Goal: Task Accomplishment & Management: Manage account settings

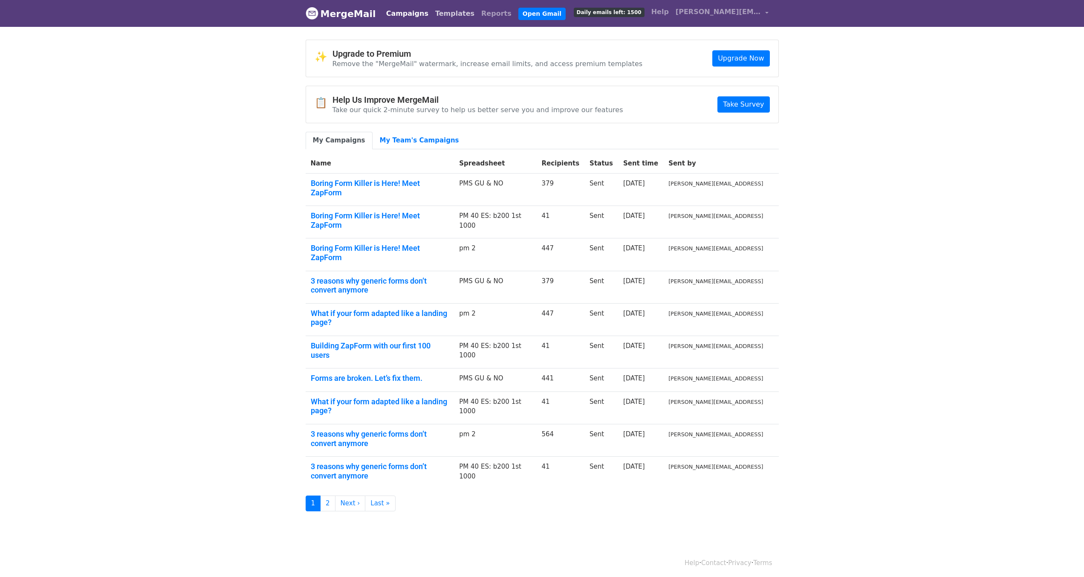
click at [445, 13] on link "Templates" at bounding box center [455, 13] width 46 height 17
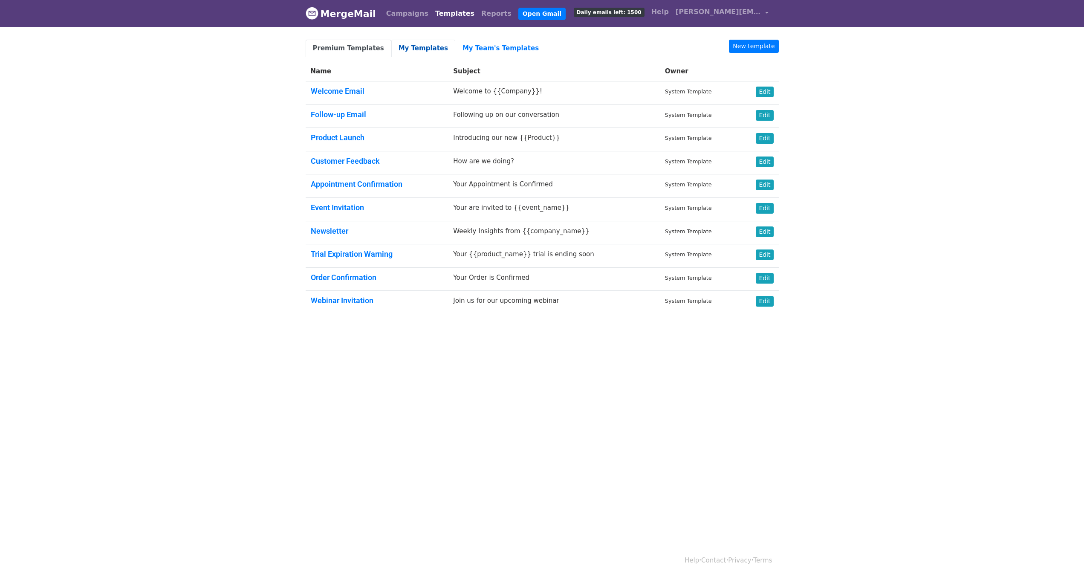
click at [404, 47] on link "My Templates" at bounding box center [423, 48] width 64 height 17
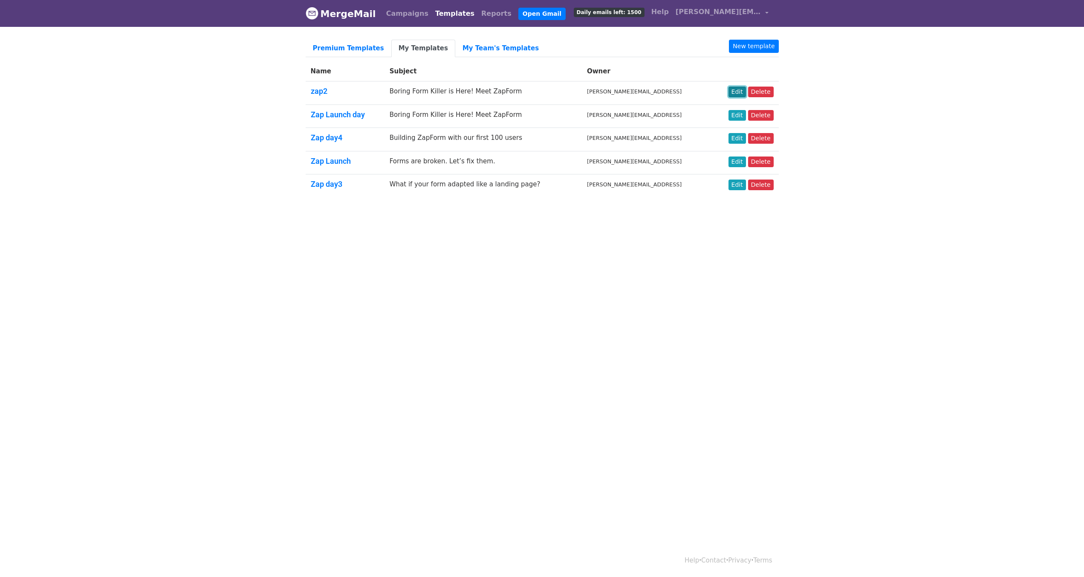
click at [741, 92] on link "Edit" at bounding box center [736, 92] width 17 height 11
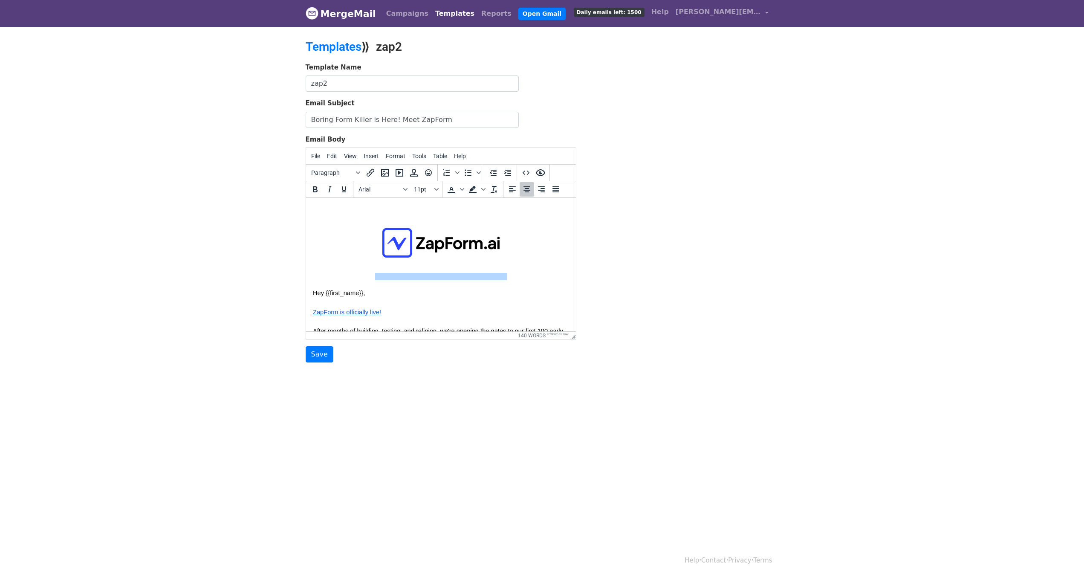
click at [410, 251] on img at bounding box center [441, 242] width 132 height 74
click at [462, 237] on img at bounding box center [441, 242] width 132 height 74
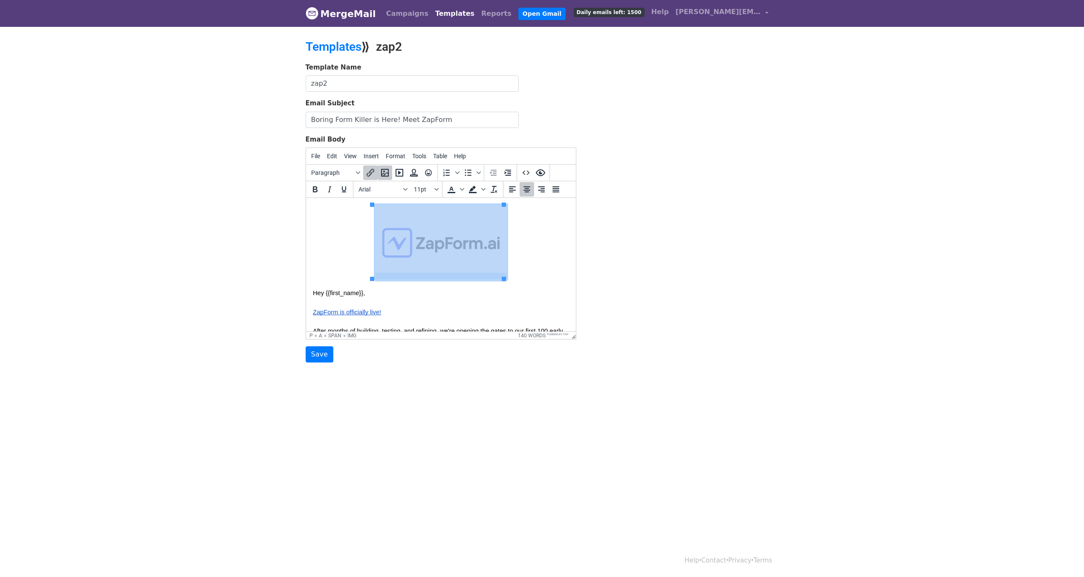
drag, startPoint x: 426, startPoint y: 240, endPoint x: 398, endPoint y: 215, distance: 37.7
click at [398, 215] on img at bounding box center [441, 242] width 132 height 74
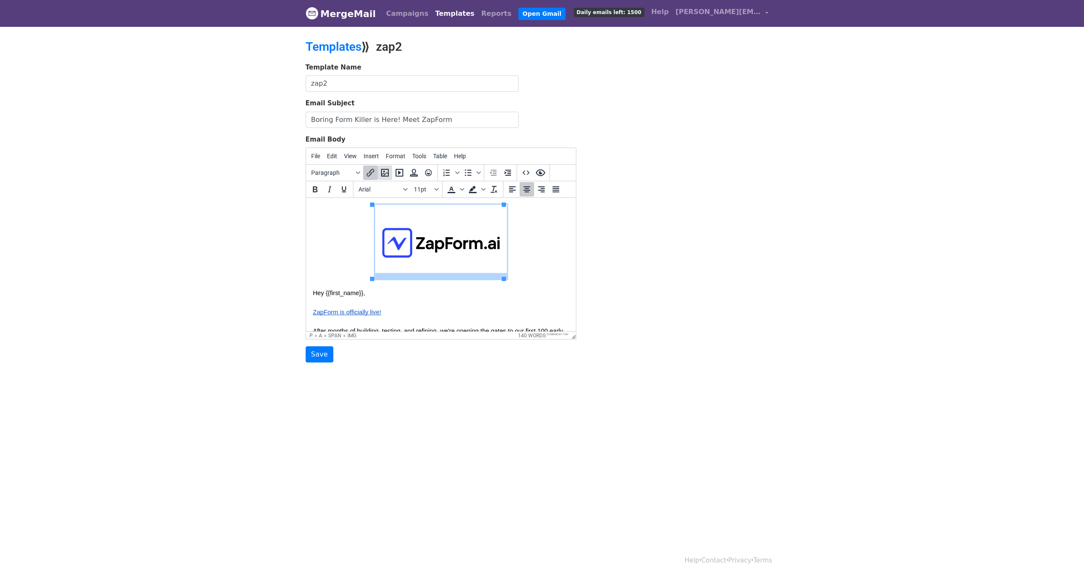
click at [386, 171] on icon "Insert/edit image" at bounding box center [385, 173] width 10 height 10
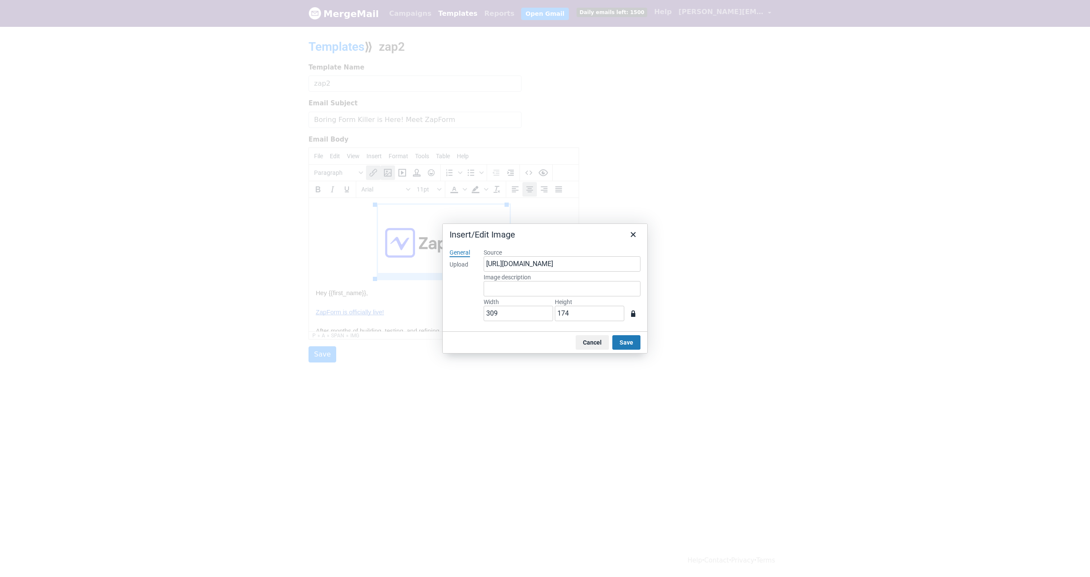
click at [460, 261] on div "Upload" at bounding box center [459, 264] width 19 height 9
click at [550, 298] on button "Browse for an image" at bounding box center [562, 293] width 72 height 14
click at [624, 342] on button "Save" at bounding box center [627, 342] width 28 height 14
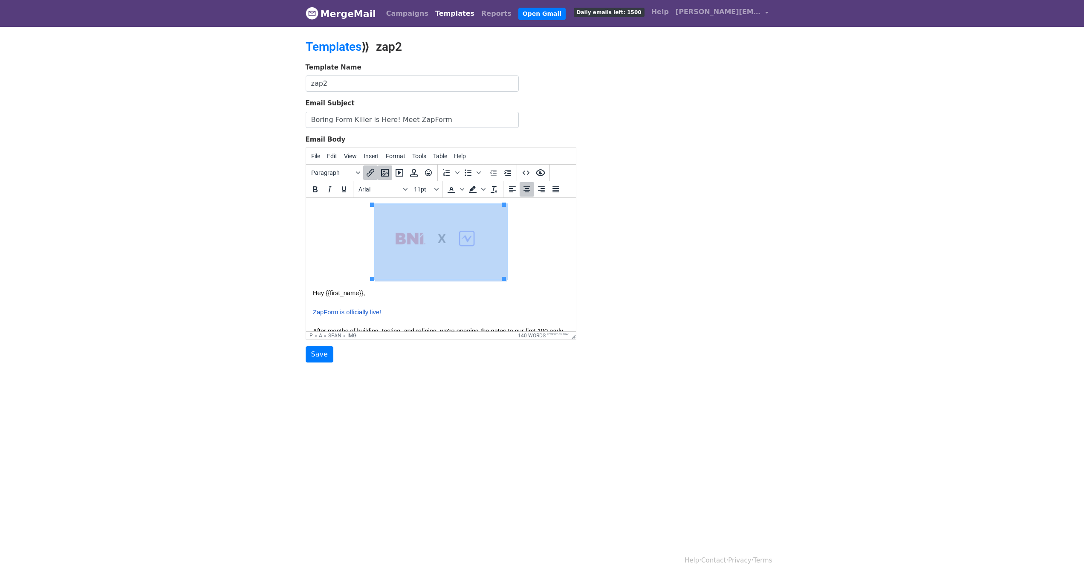
click at [442, 231] on img at bounding box center [441, 242] width 132 height 74
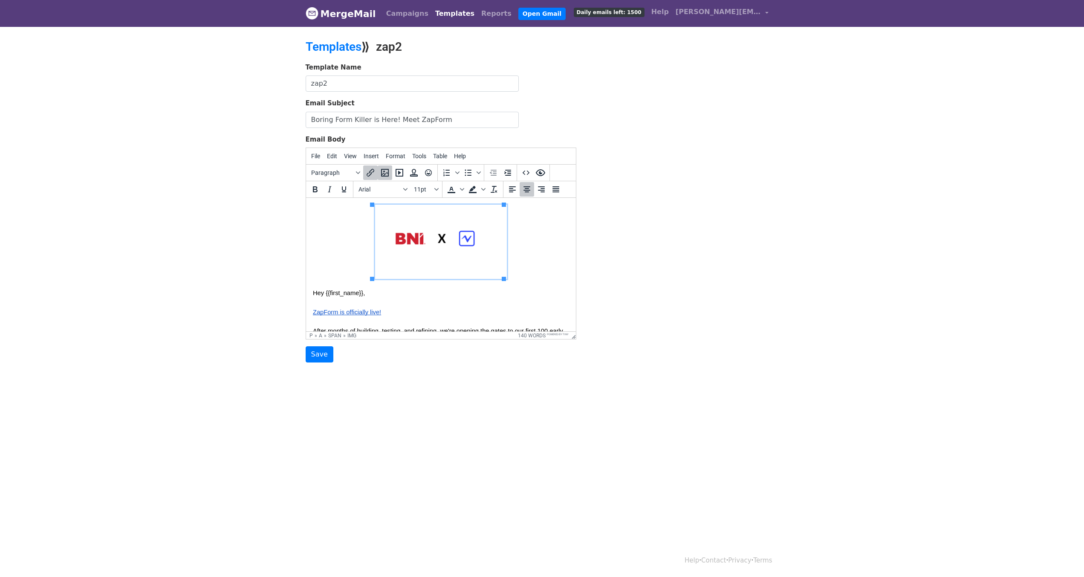
drag, startPoint x: 160, startPoint y: 42, endPoint x: 653, endPoint y: 321, distance: 566.4
click at [653, 321] on div "Template Name zap2 Email Subject Boring Form Killer is Here! Meet ZapForm Email…" at bounding box center [542, 213] width 486 height 300
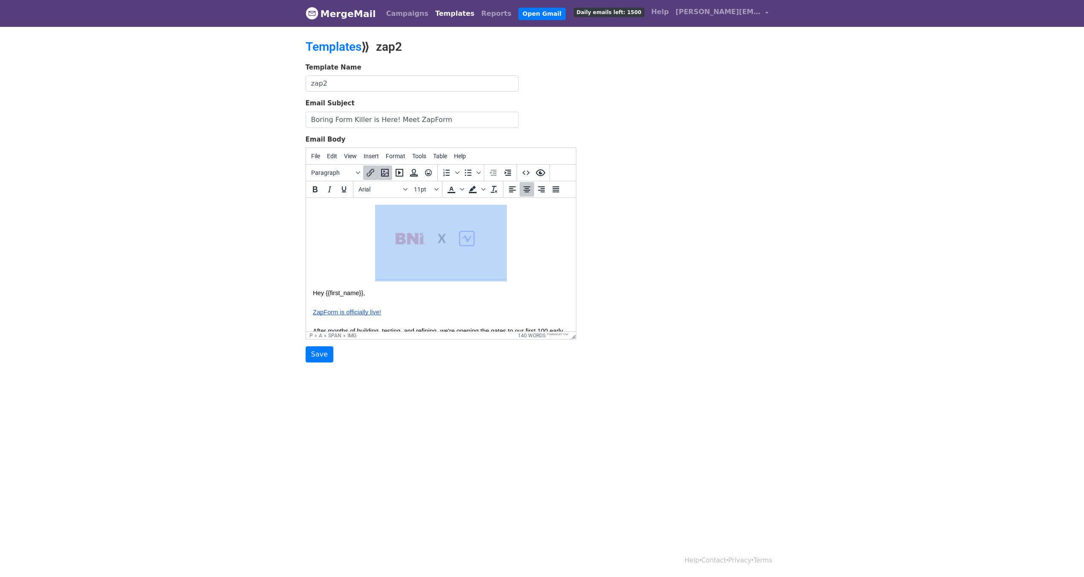
click at [397, 247] on img at bounding box center [441, 242] width 132 height 74
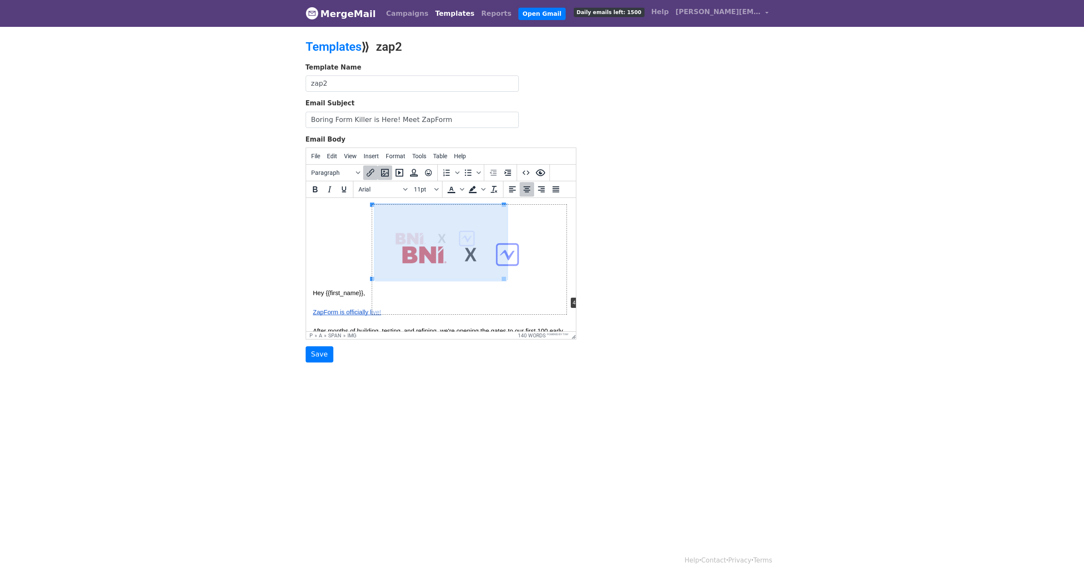
drag, startPoint x: 504, startPoint y: 277, endPoint x: 567, endPoint y: 294, distance: 64.8
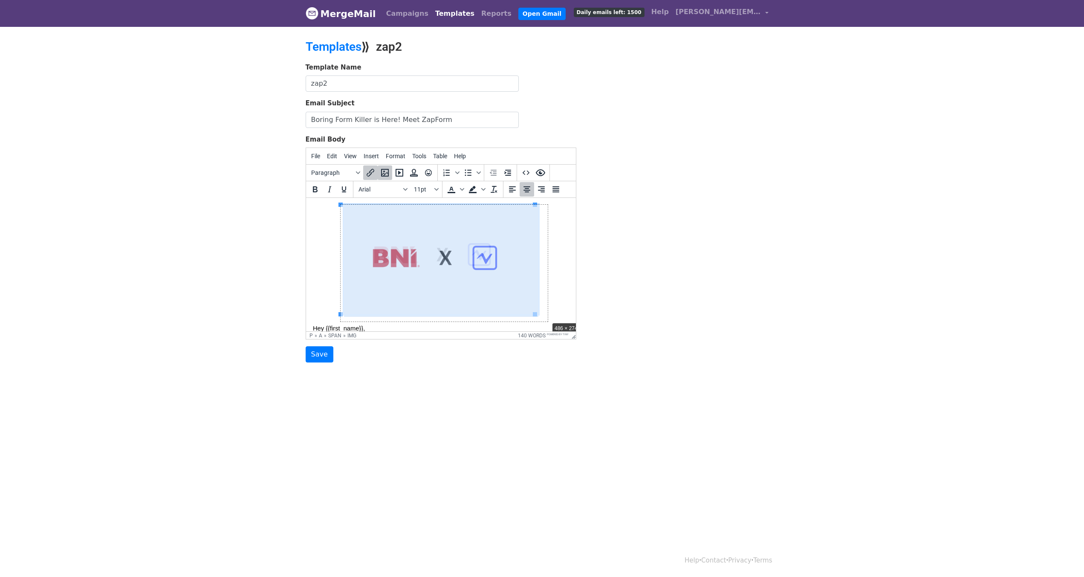
drag, startPoint x: 533, startPoint y: 313, endPoint x: 557, endPoint y: 326, distance: 26.7
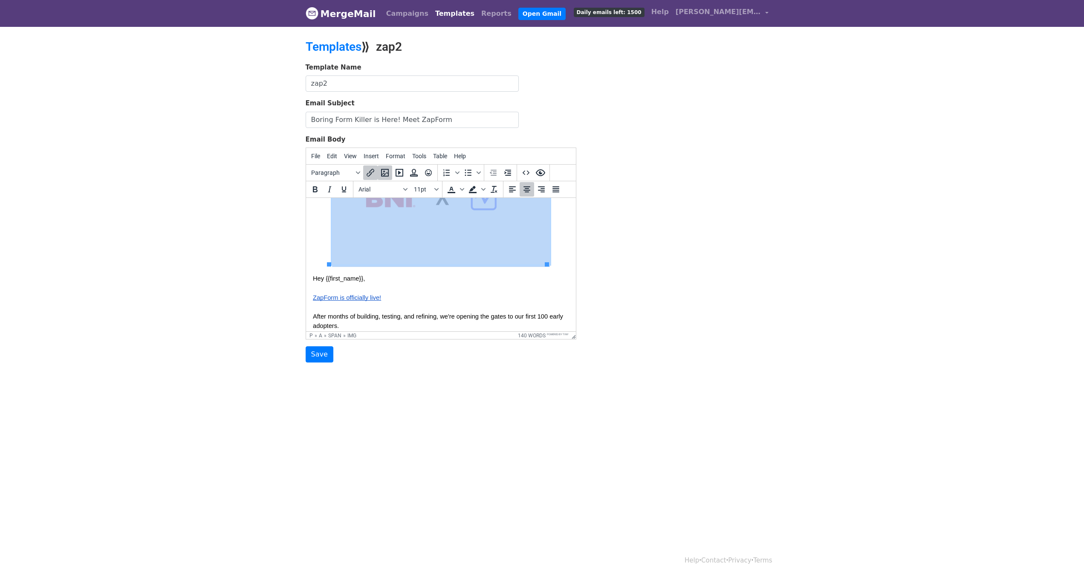
scroll to position [85, 0]
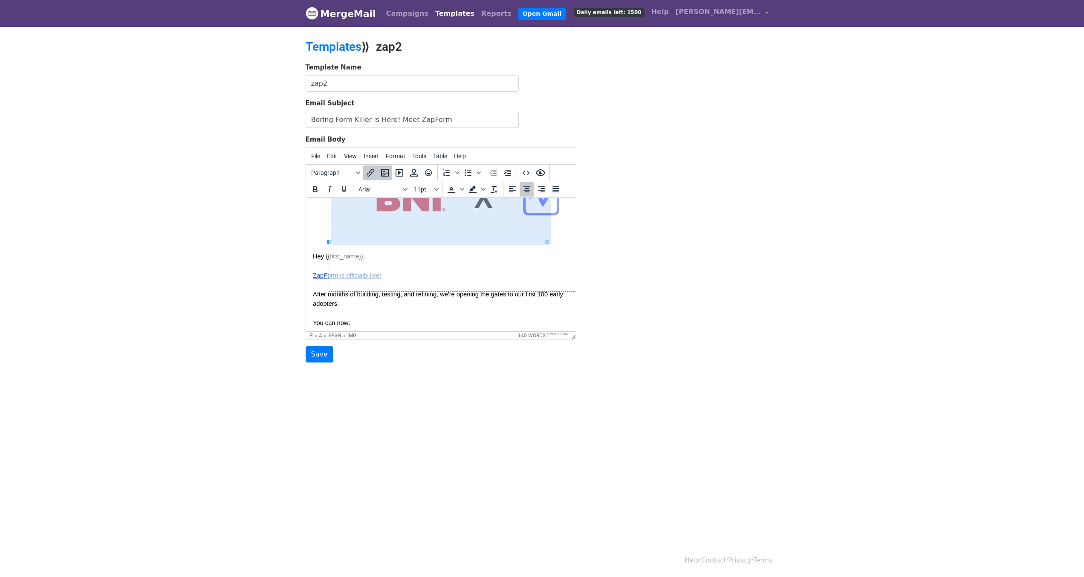
drag, startPoint x: 546, startPoint y: 242, endPoint x: 904, endPoint y: 491, distance: 436.3
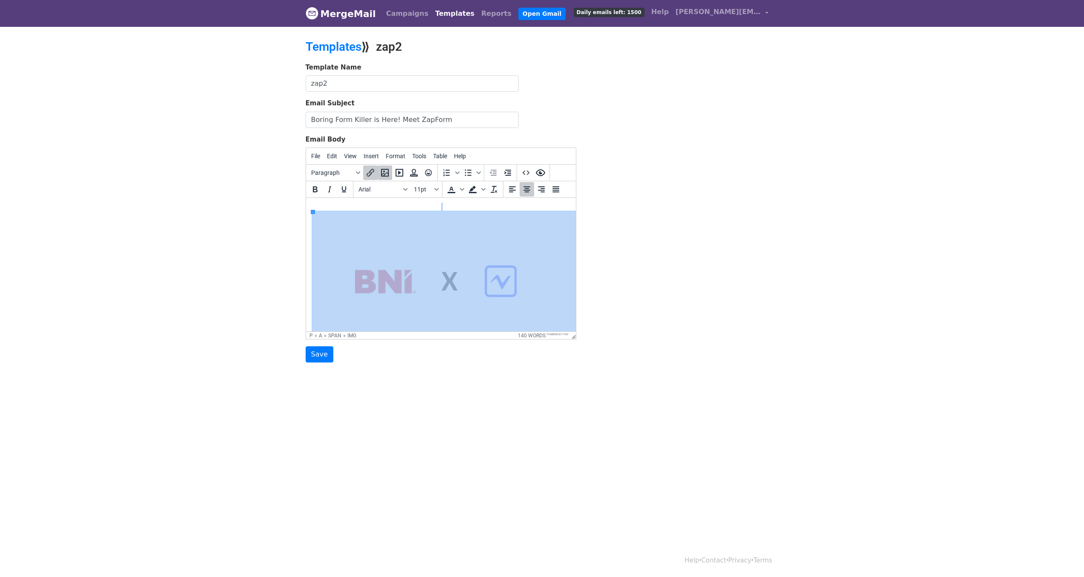
scroll to position [0, 0]
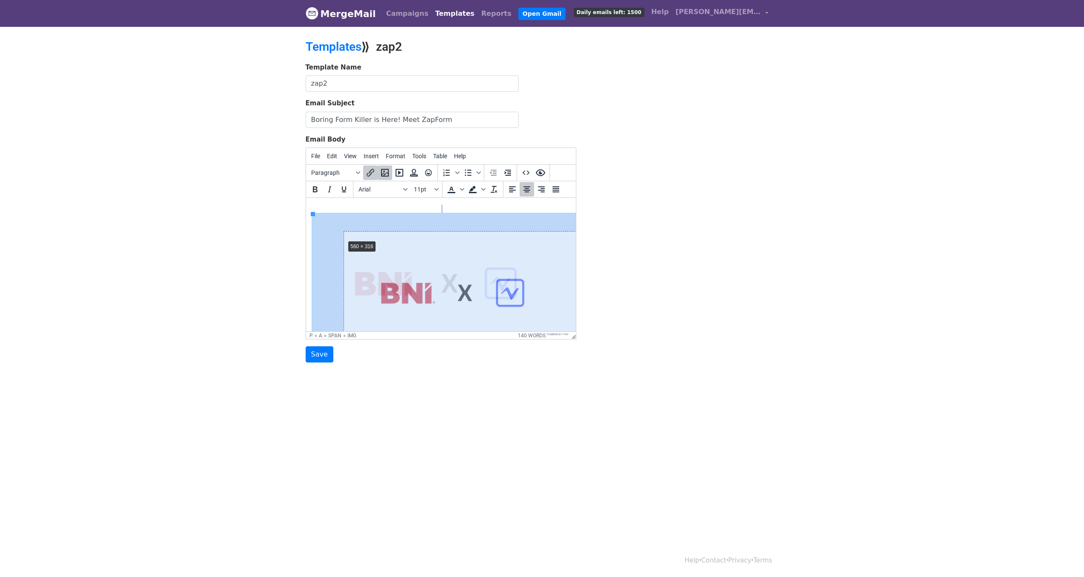
drag, startPoint x: 314, startPoint y: 213, endPoint x: 349, endPoint y: 242, distance: 46.0
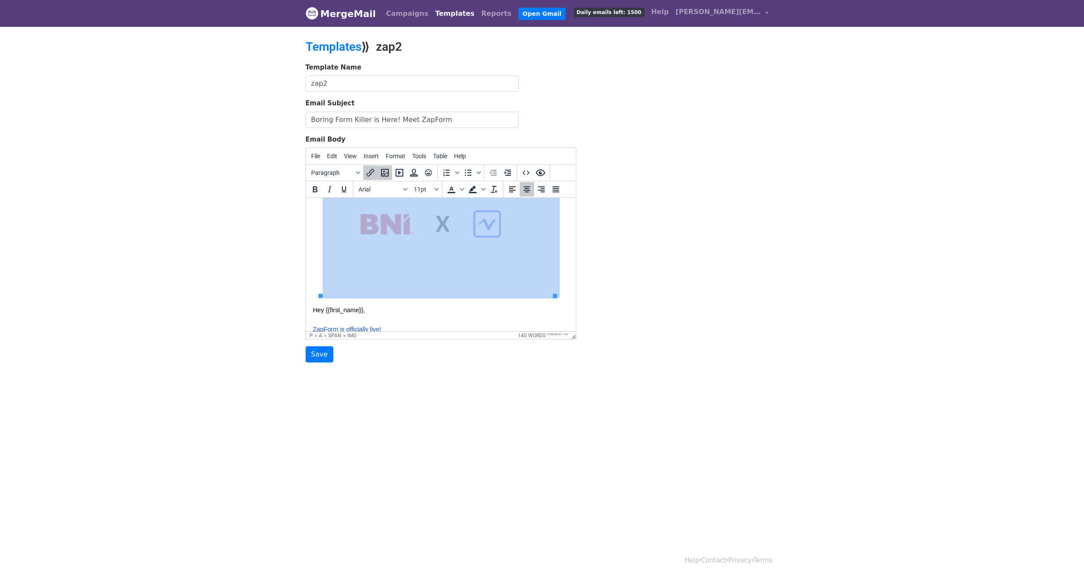
scroll to position [43, 0]
drag, startPoint x: 404, startPoint y: 236, endPoint x: 376, endPoint y: 223, distance: 31.3
drag, startPoint x: 376, startPoint y: 223, endPoint x: 342, endPoint y: 241, distance: 37.8
click at [342, 241] on img at bounding box center [441, 228] width 234 height 132
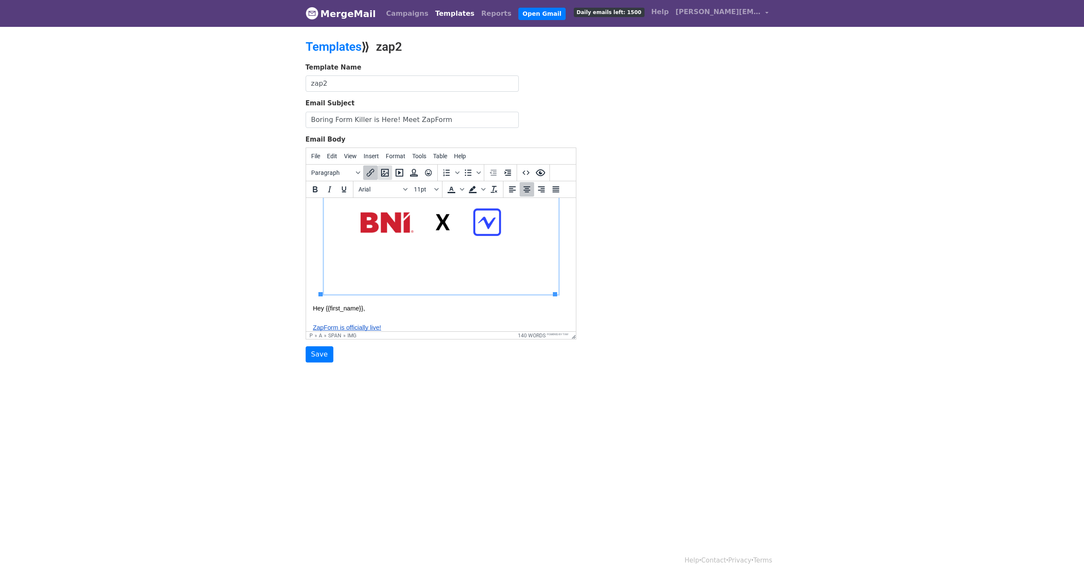
click at [385, 172] on icon "Insert/edit image" at bounding box center [385, 173] width 10 height 10
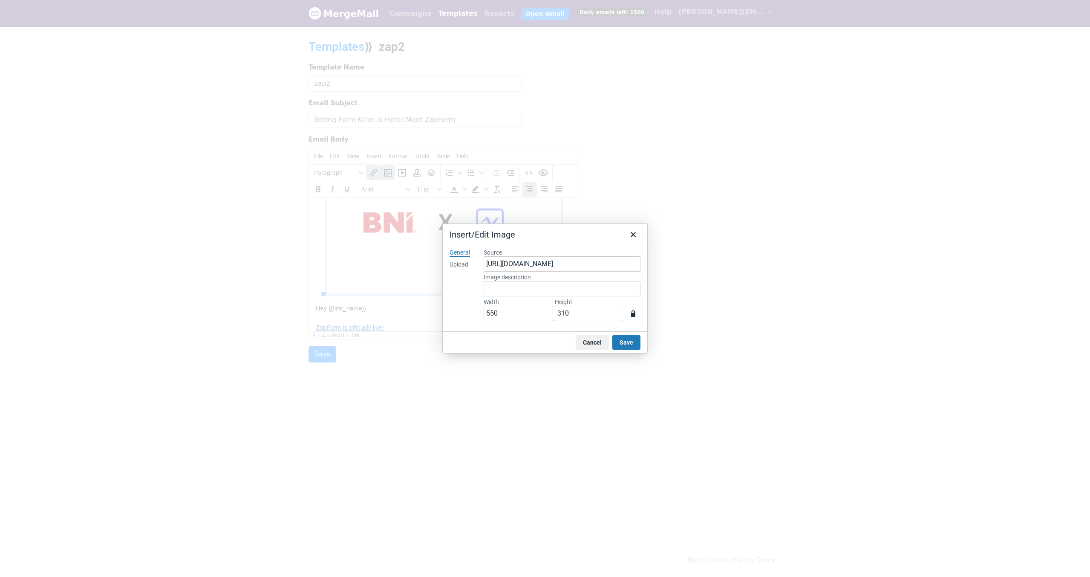
click at [461, 266] on div "Upload" at bounding box center [459, 264] width 19 height 9
click at [553, 295] on button "Browse for an image" at bounding box center [562, 293] width 72 height 14
click at [621, 344] on button "Save" at bounding box center [627, 342] width 28 height 14
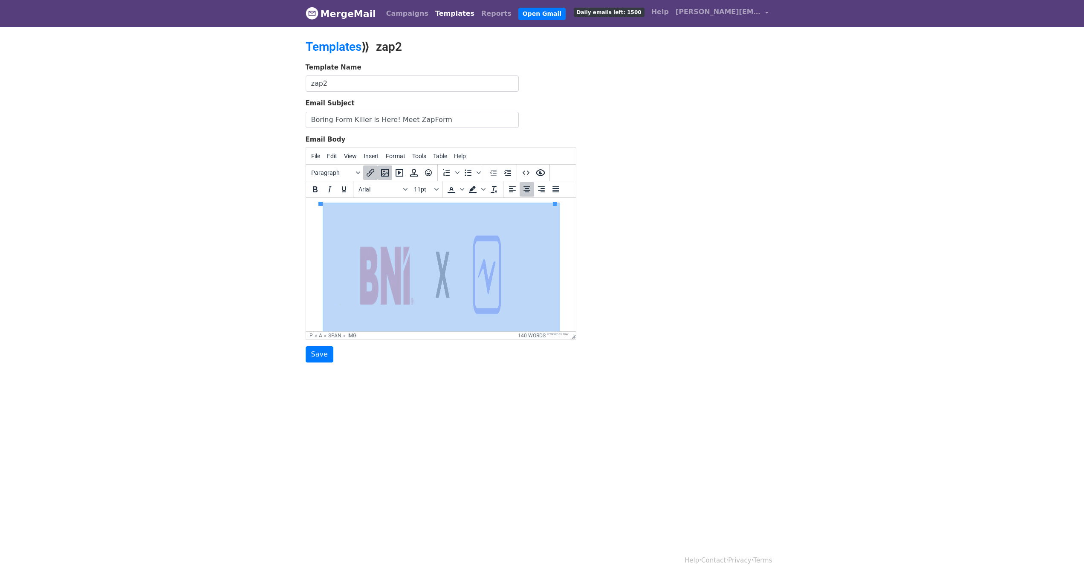
scroll to position [0, 0]
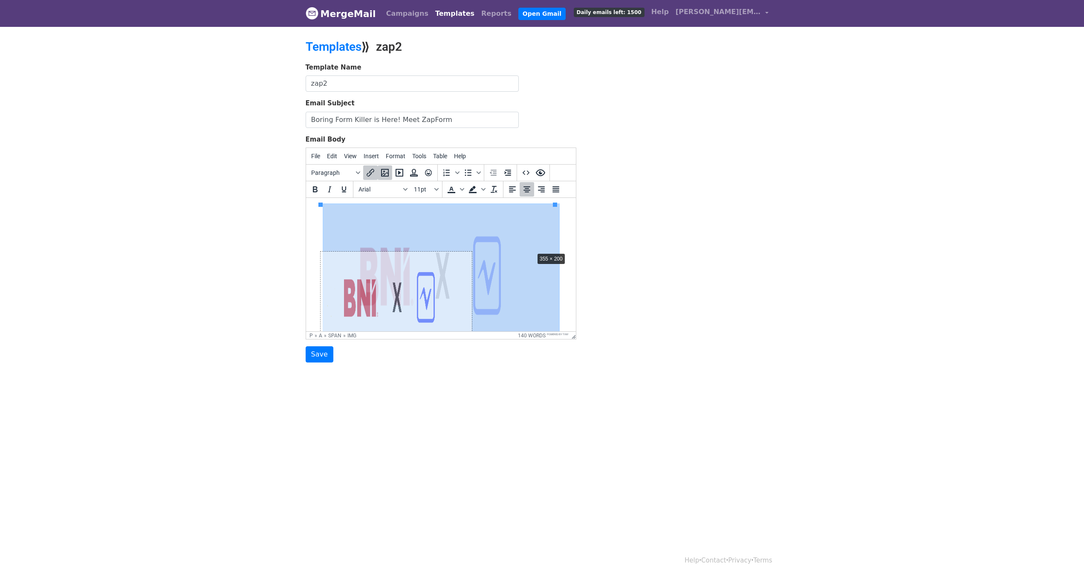
drag, startPoint x: 555, startPoint y: 205, endPoint x: 526, endPoint y: 260, distance: 62.0
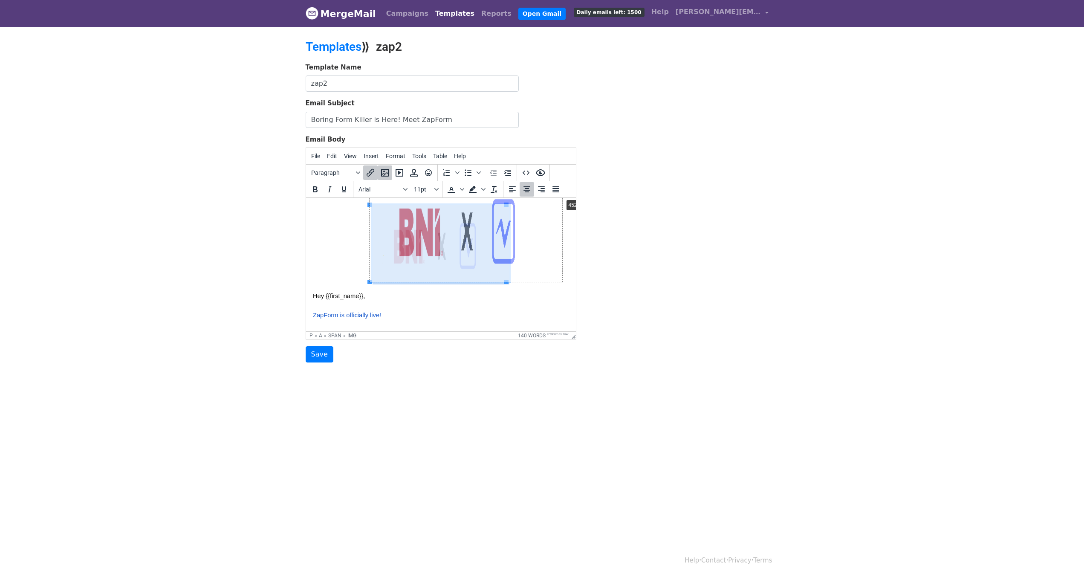
drag, startPoint x: 506, startPoint y: 205, endPoint x: 562, endPoint y: 197, distance: 56.4
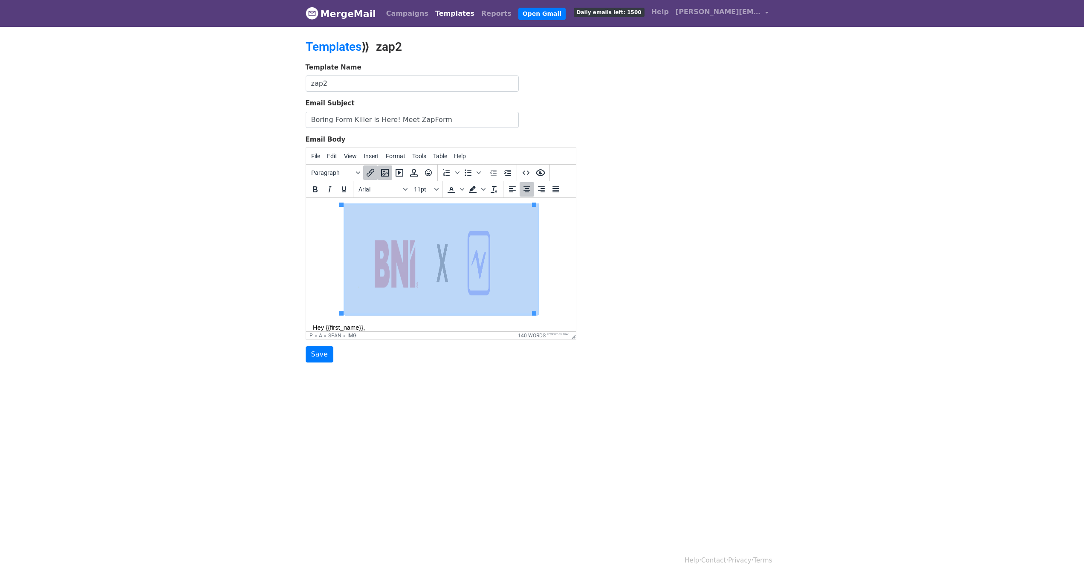
drag, startPoint x: 399, startPoint y: 265, endPoint x: 387, endPoint y: 269, distance: 12.4
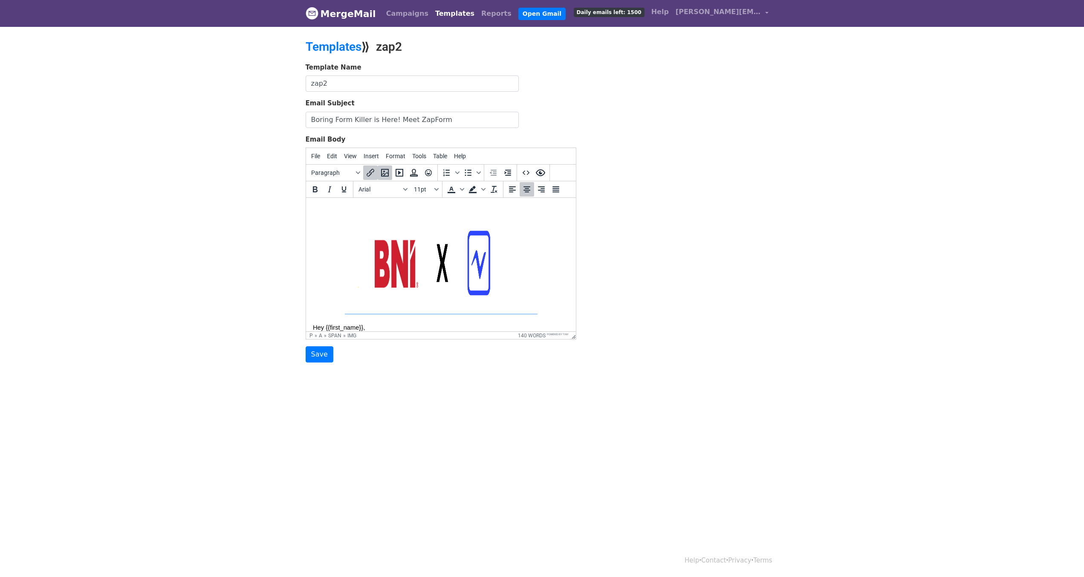
drag, startPoint x: 387, startPoint y: 269, endPoint x: 370, endPoint y: 202, distance: 70.0
click at [370, 202] on html "﻿ Hey {{first_name}}, ZapForm is officially live! After months of building, tes…" at bounding box center [441, 494] width 270 height 593
drag, startPoint x: 378, startPoint y: 249, endPoint x: 381, endPoint y: 240, distance: 9.0
click at [378, 249] on img at bounding box center [440, 259] width 193 height 109
click at [385, 168] on icon "Insert/edit image" at bounding box center [385, 173] width 10 height 10
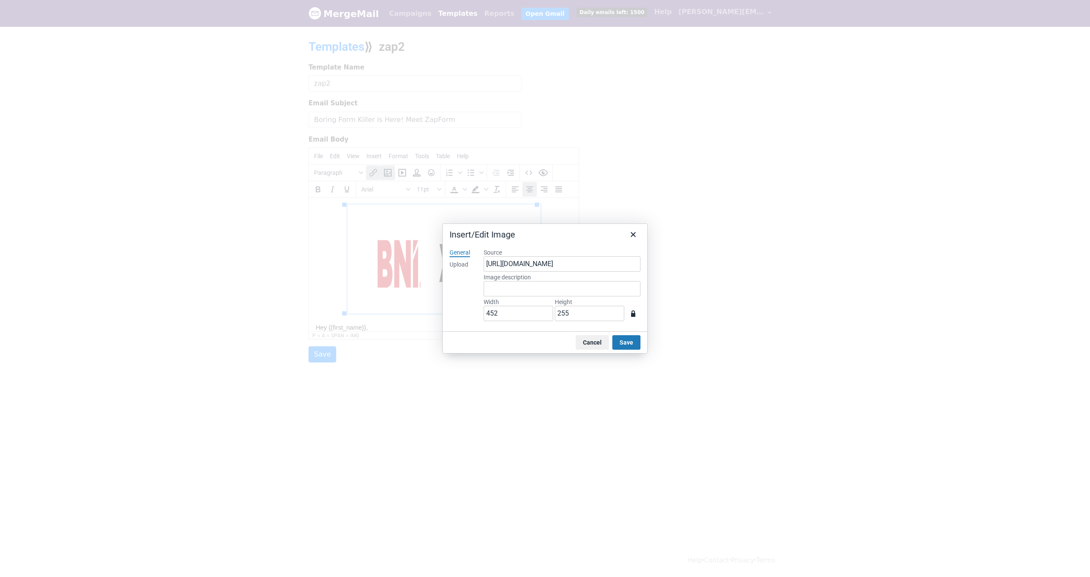
click at [465, 269] on div "Upload" at bounding box center [459, 264] width 19 height 9
click at [583, 292] on button "Browse for an image" at bounding box center [562, 293] width 72 height 14
click at [622, 338] on button "Save" at bounding box center [627, 342] width 28 height 14
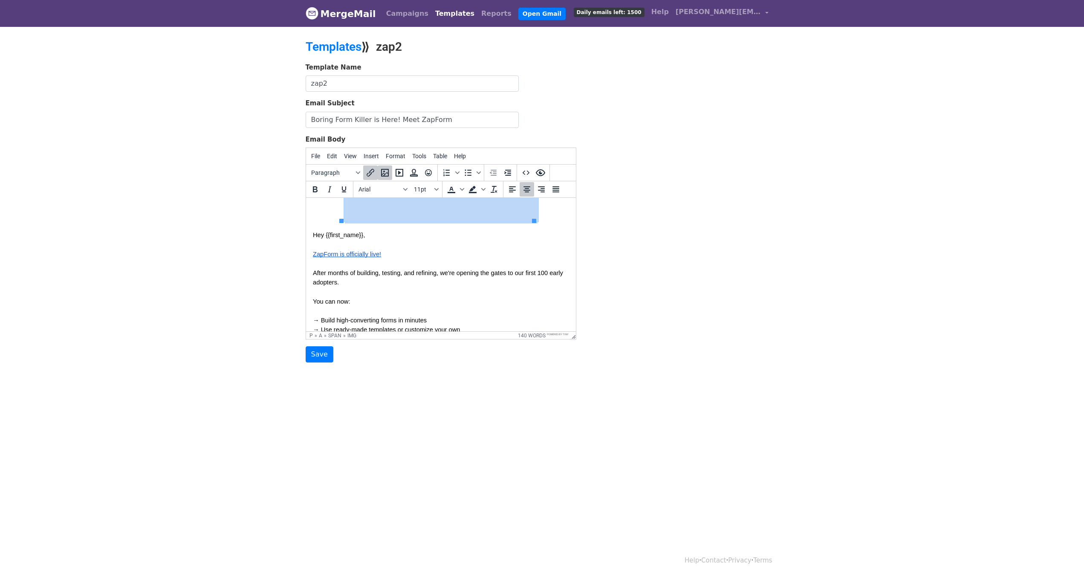
scroll to position [85, 0]
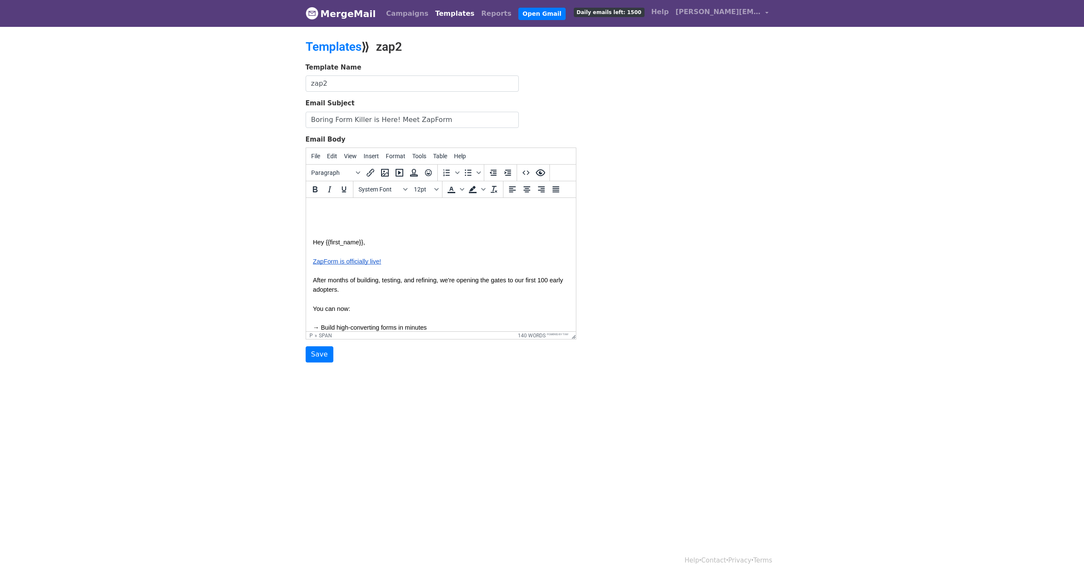
drag, startPoint x: 312, startPoint y: 260, endPoint x: 328, endPoint y: 257, distance: 16.3
click at [350, 272] on body "Hey {{first_name}}, ZapForm is officially live! After months of building, testi…" at bounding box center [440, 409] width 256 height 580
click at [310, 252] on html "Hey {{first_name}}, ZapForm is officially live! After months of building, testi…" at bounding box center [441, 409] width 270 height 593
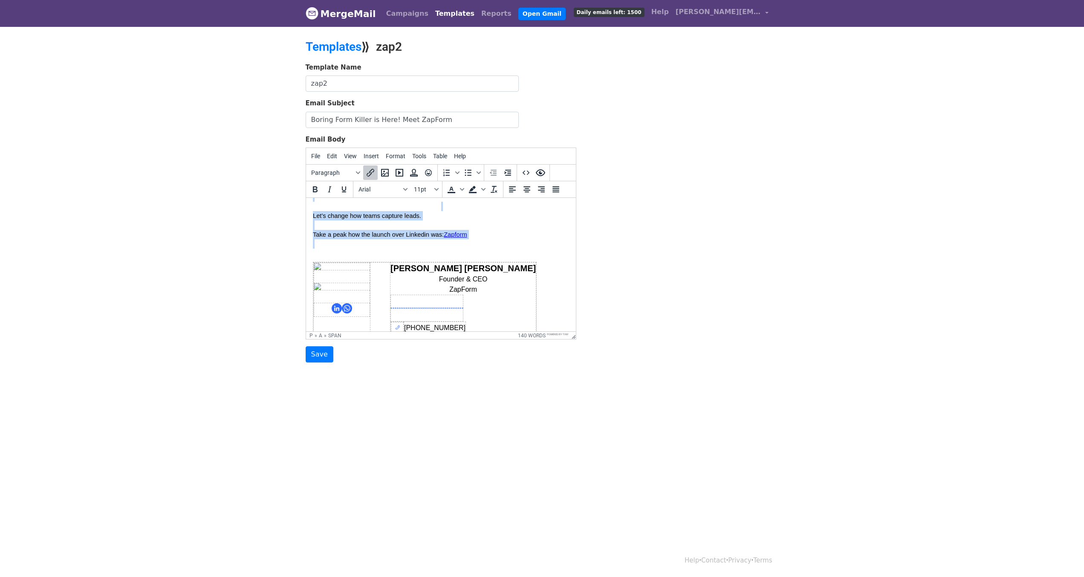
scroll to position [390, 0]
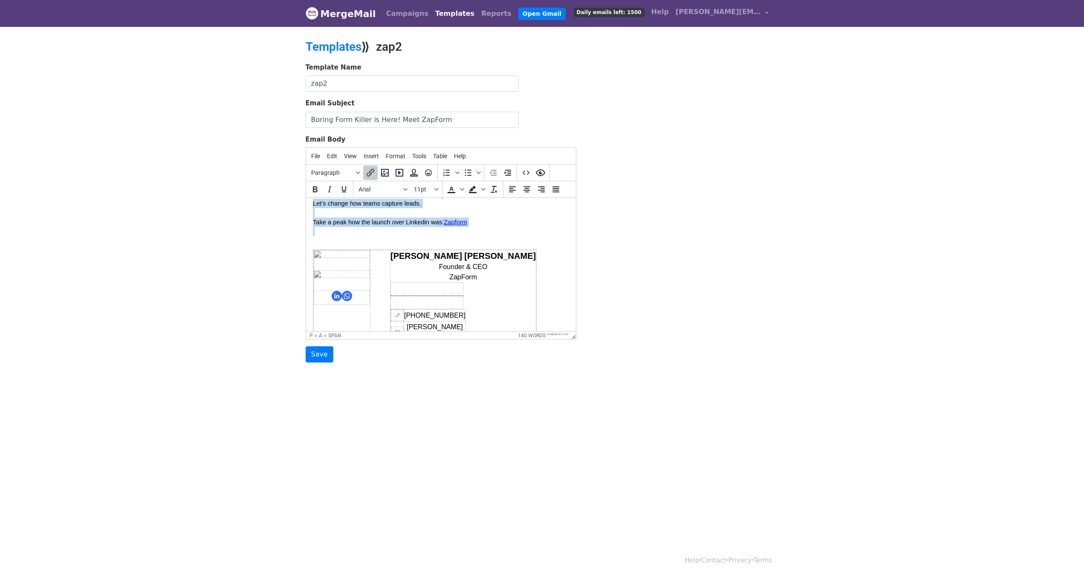
drag, startPoint x: 312, startPoint y: 261, endPoint x: 506, endPoint y: 228, distance: 196.6
click at [506, 228] on body "Hey {{first_name}}, ﻿ZapForm is officially live! After months of building, test…" at bounding box center [440, 104] width 256 height 580
click at [491, 255] on div "Priyam Kapoor Founder & CEO ZapForm +919140897297 priyam@zapform.ai www.zapform…" at bounding box center [440, 316] width 256 height 135
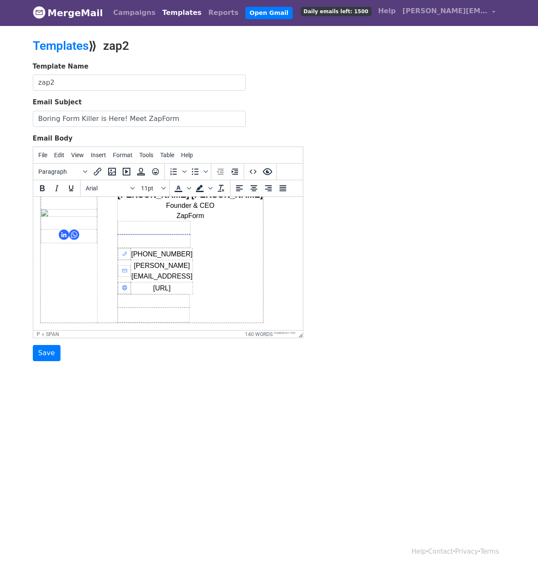
scroll to position [1, 0]
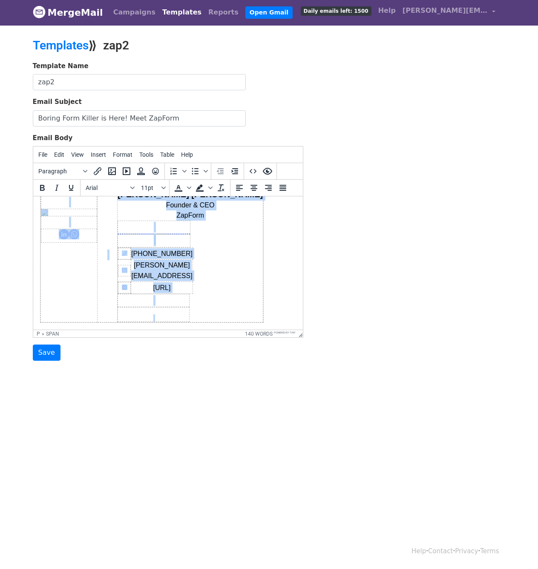
drag, startPoint x: 39, startPoint y: 284, endPoint x: 103, endPoint y: 329, distance: 78.3
click at [103, 329] on html "Hey {{first_name}}, ZapForm is officially live! After months of building, testi…" at bounding box center [168, 42] width 270 height 593
paste body
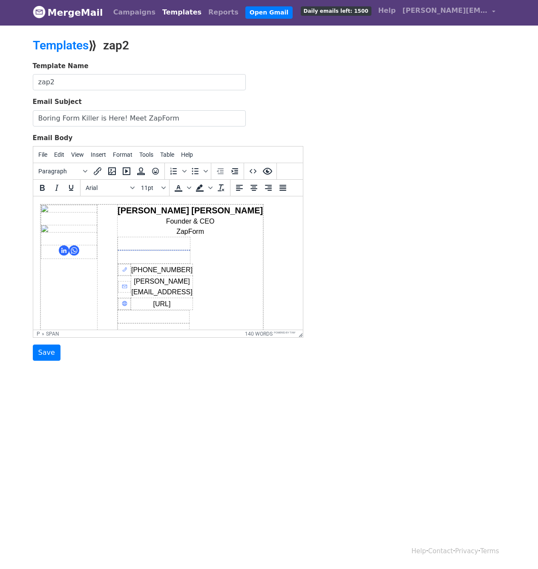
scroll to position [451, 0]
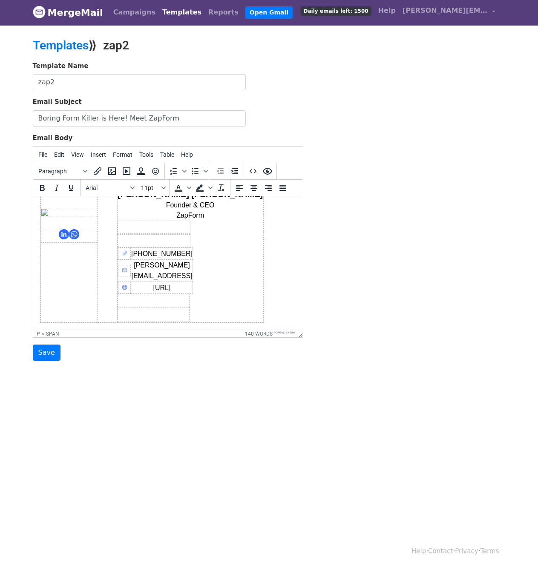
drag, startPoint x: 40, startPoint y: 281, endPoint x: 223, endPoint y: 310, distance: 185.2
click at [223, 310] on body "Hey {{first_name}}, ZapForm is officially live! After months of building, testi…" at bounding box center [168, 43] width 256 height 580
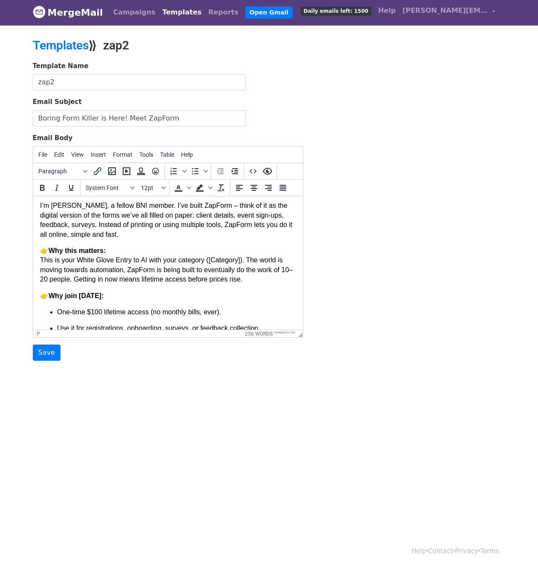
scroll to position [109, 0]
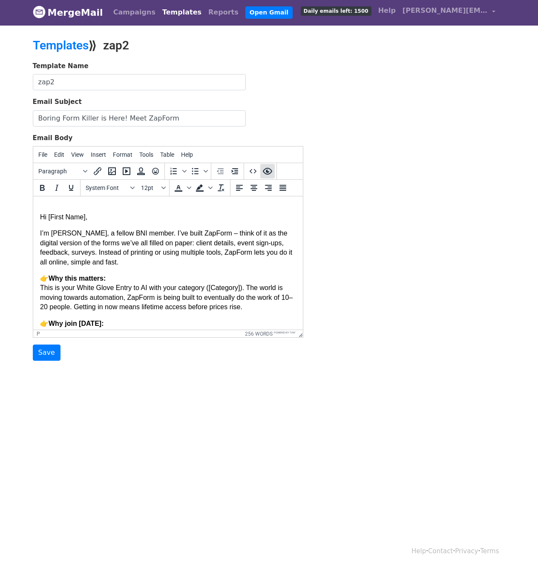
click at [267, 171] on icon "Preview" at bounding box center [267, 171] width 9 height 7
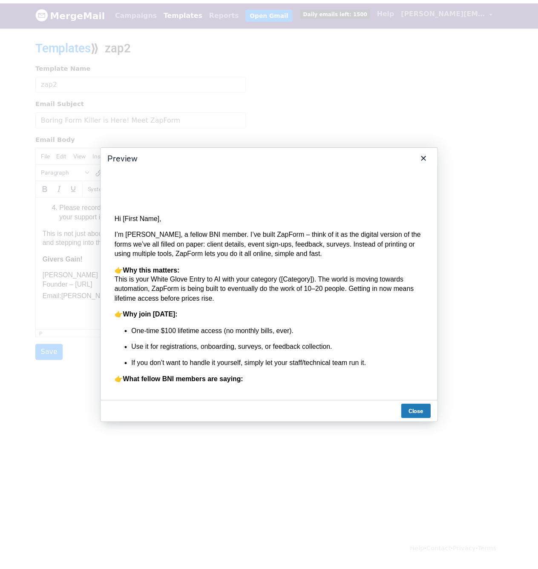
scroll to position [85, 0]
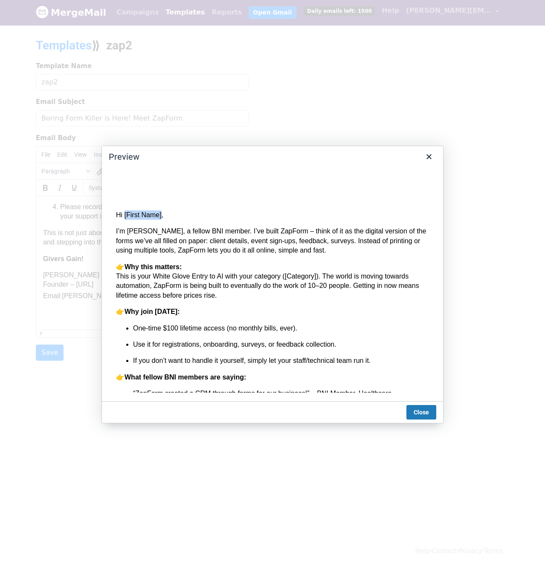
drag, startPoint x: 161, startPoint y: 214, endPoint x: 124, endPoint y: 211, distance: 37.2
click at [124, 211] on p "Hi [First Name]," at bounding box center [272, 215] width 313 height 9
click at [159, 214] on p "Hi [First Name]," at bounding box center [272, 215] width 313 height 9
click at [162, 216] on p "Hi [First Name]," at bounding box center [272, 215] width 313 height 9
click at [424, 155] on button "Close" at bounding box center [429, 157] width 14 height 14
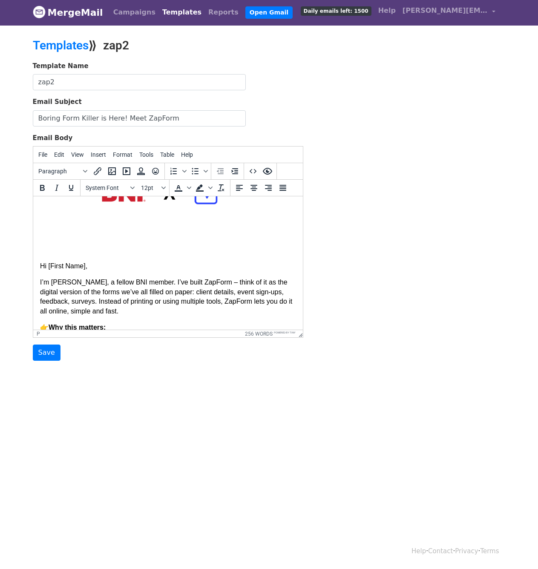
scroll to position [43, 0]
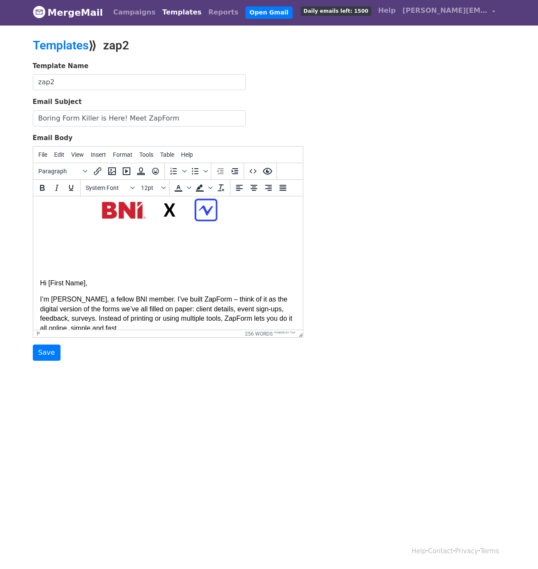
click at [84, 283] on p "Hi [First Name]," at bounding box center [168, 283] width 256 height 9
drag, startPoint x: 57, startPoint y: 286, endPoint x: 66, endPoint y: 286, distance: 9.4
click at [57, 286] on p "Hello ," at bounding box center [168, 283] width 256 height 9
click at [125, 287] on p "Hello {{name}}," at bounding box center [168, 283] width 256 height 9
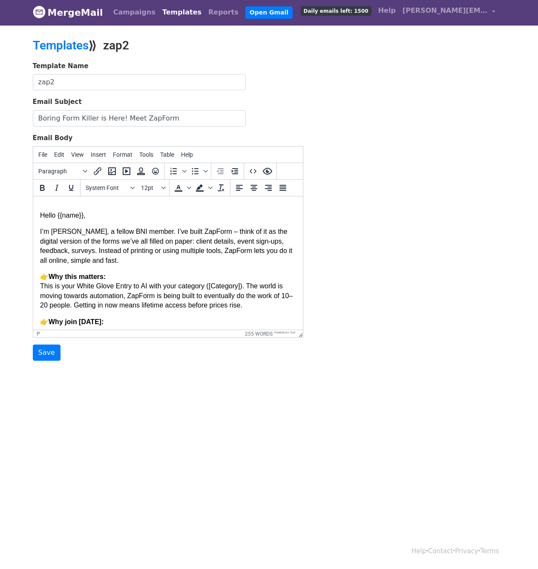
scroll to position [128, 0]
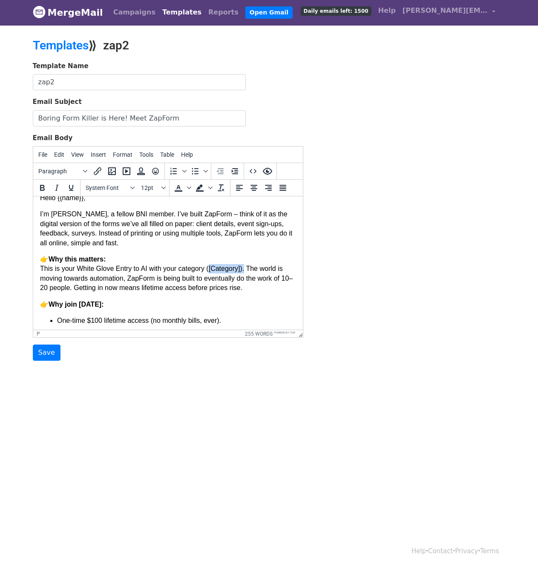
drag, startPoint x: 205, startPoint y: 268, endPoint x: 240, endPoint y: 268, distance: 34.5
click at [240, 268] on p "👉 Why this matters: This is your White Glove Entry to AI with your category ([C…" at bounding box center [168, 274] width 256 height 38
drag, startPoint x: 202, startPoint y: 271, endPoint x: 255, endPoint y: 277, distance: 52.8
click at [204, 271] on p "👉 Why this matters: This is your White Glove Entry to AI with your category. Th…" at bounding box center [168, 274] width 256 height 38
click at [204, 271] on p "👉 Why this matters: This is your White Glove Entry to AI with your category . T…" at bounding box center [168, 274] width 256 height 38
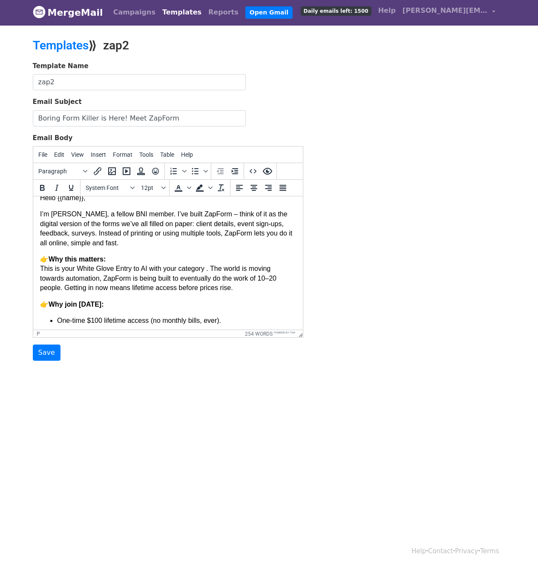
click at [204, 270] on p "👉 Why this matters: This is your White Glove Entry to AI with your category . T…" at bounding box center [168, 274] width 256 height 38
click at [205, 270] on p "👉 Why this matters: This is your White Glove Entry to AI with your category . T…" at bounding box center [168, 274] width 256 height 38
click at [206, 269] on p "👉 Why this matters: This is your White Glove Entry to AI with your category . T…" at bounding box center [168, 274] width 256 height 38
drag, startPoint x: 266, startPoint y: 268, endPoint x: 206, endPoint y: 268, distance: 60.1
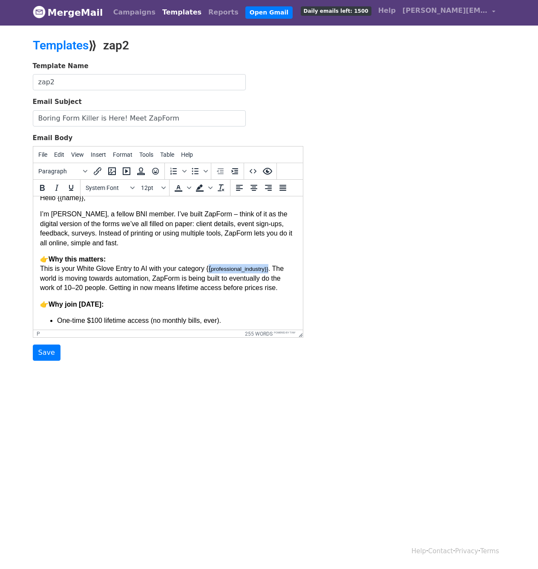
click at [206, 268] on p "👉 Why this matters: This is your White Glove Entry to AI with your category {{ …" at bounding box center [168, 274] width 256 height 38
click at [372, 256] on div "Template Name zap2 Email Subject Boring Form Killer is Here! Meet ZapForm Email…" at bounding box center [269, 211] width 486 height 300
click at [261, 289] on p "👉 Why this matters: This is your White Glove Entry to AI with your category {{ …" at bounding box center [168, 274] width 256 height 38
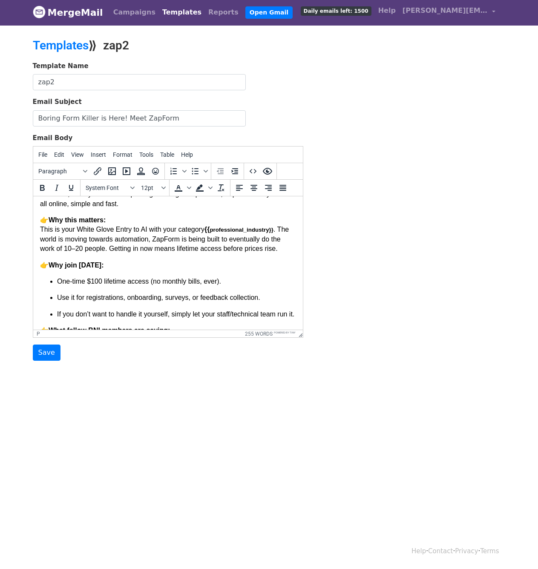
scroll to position [171, 0]
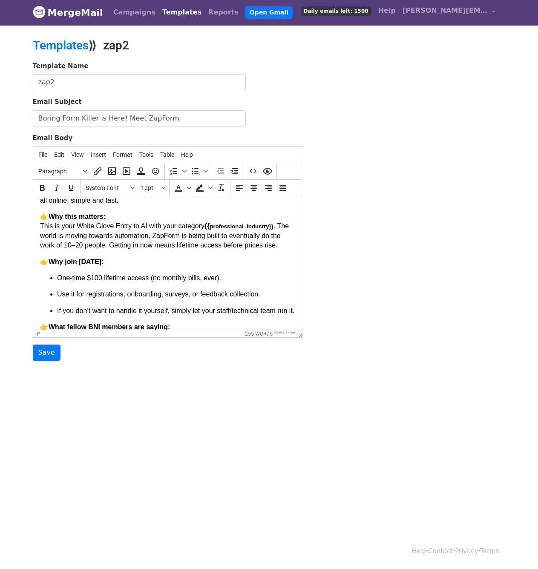
click at [205, 225] on p "👉 Why this matters: This is your White Glove Entry to AI with your category {{ …" at bounding box center [168, 231] width 256 height 38
click at [276, 225] on span "professional_industry}}" at bounding box center [246, 226] width 64 height 6
click at [251, 263] on p "👉 Why join today:" at bounding box center [168, 261] width 256 height 9
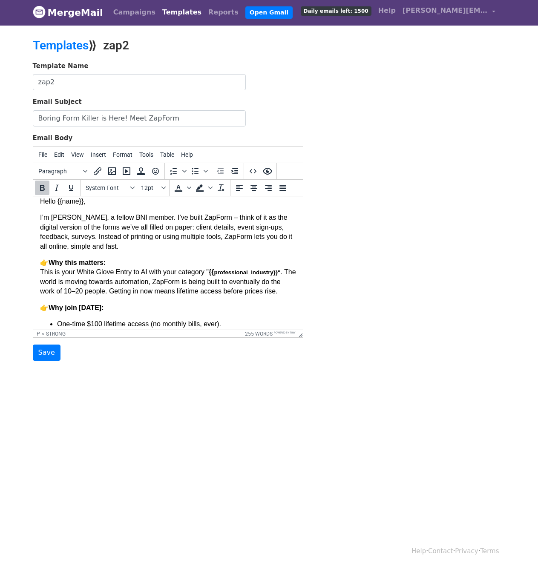
scroll to position [128, 0]
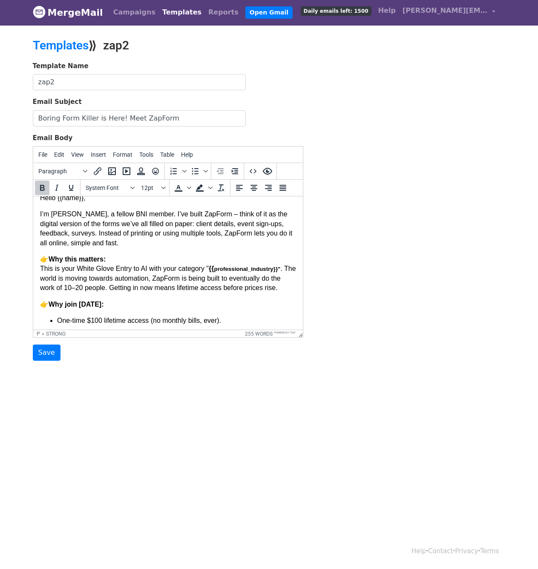
click at [139, 257] on p "👉 Why this matters: This is your White Glove Entry to AI with your category " {…" at bounding box center [168, 274] width 256 height 38
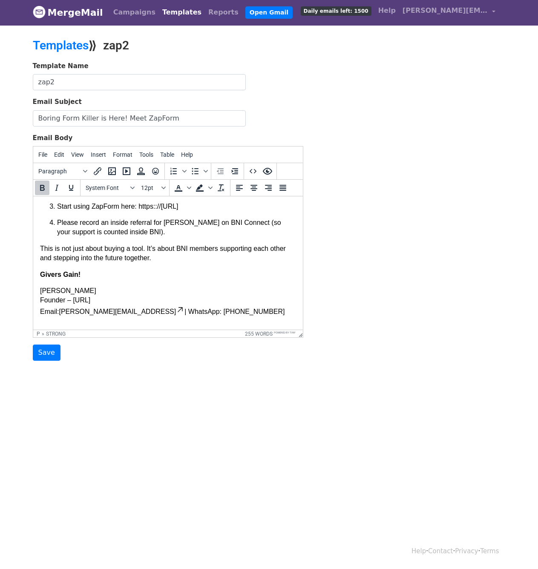
scroll to position [450, 0]
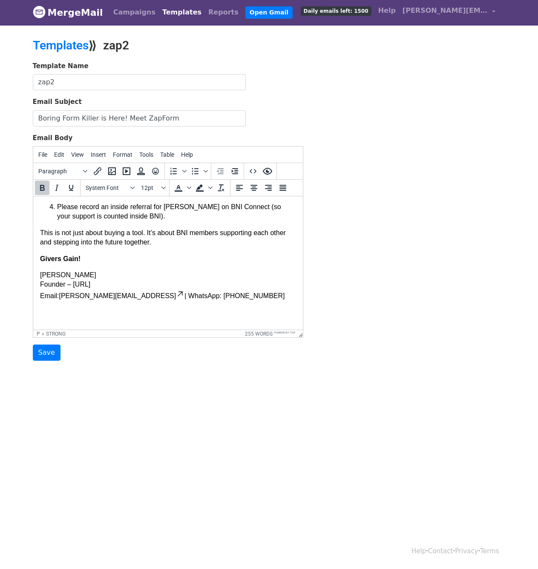
click at [176, 296] on icon at bounding box center [180, 294] width 9 height 9
click at [126, 295] on p "Priyam Kapoor Founder – ZapForm.ai Email: priyam@zapform.ai | WhatsApp: 9140897…" at bounding box center [168, 286] width 256 height 30
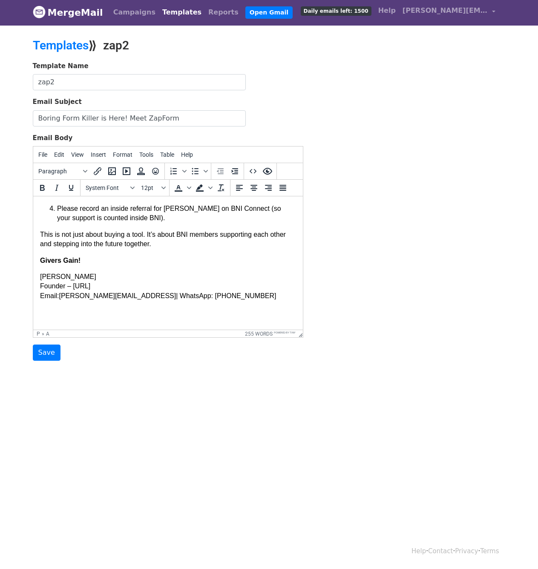
click at [194, 295] on p "Priyam Kapoor Founder – ZapForm.ai Email: priyam@zapform.ai | WhatsApp: 9140897…" at bounding box center [168, 286] width 256 height 29
click at [157, 294] on p "Priyam Kapoor Founder – ZapForm.ai Email: priyam@zapform.ai | WhatsApp: 9140897…" at bounding box center [168, 286] width 256 height 29
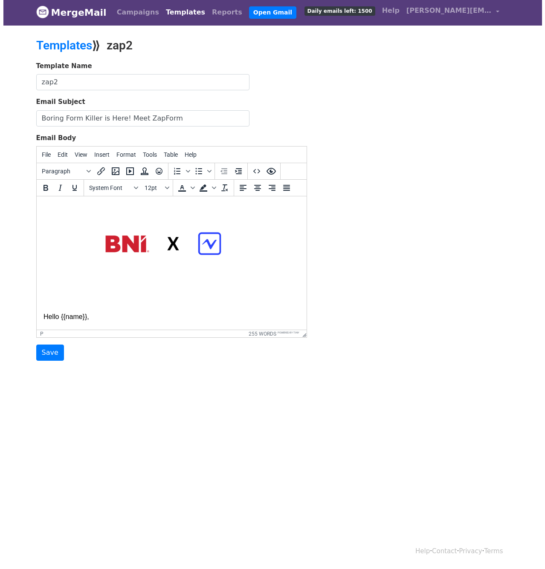
scroll to position [0, 0]
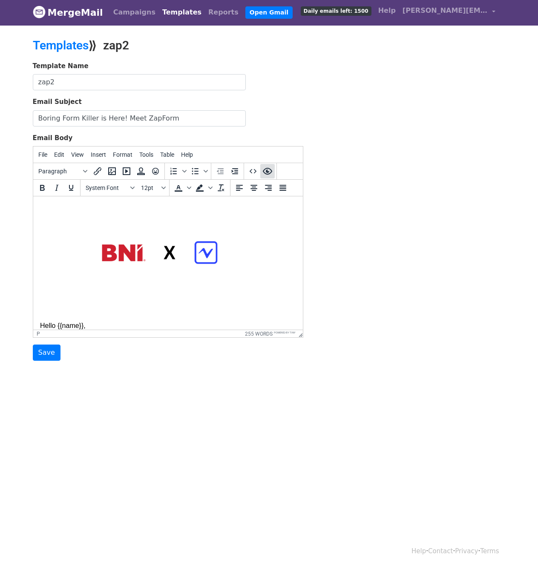
click at [269, 175] on icon "Preview" at bounding box center [268, 171] width 10 height 10
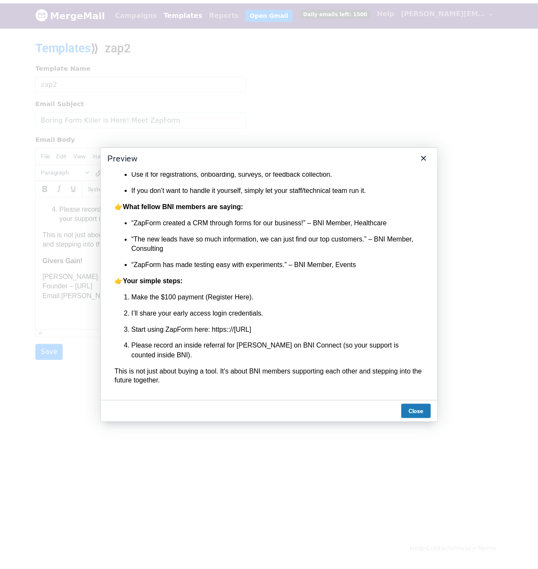
scroll to position [256, 0]
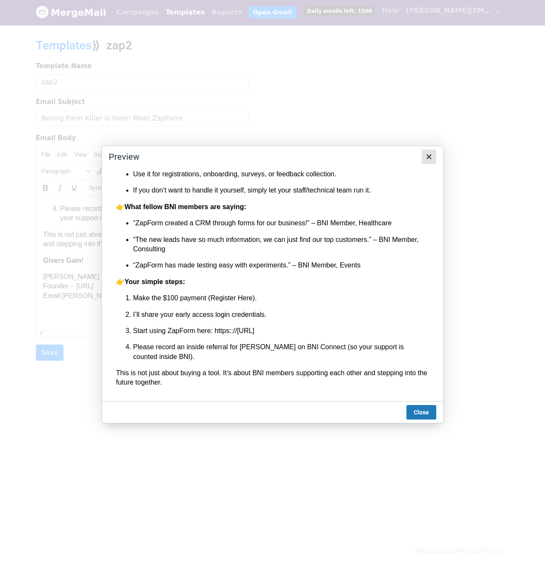
click at [431, 153] on icon "Close" at bounding box center [429, 157] width 10 height 10
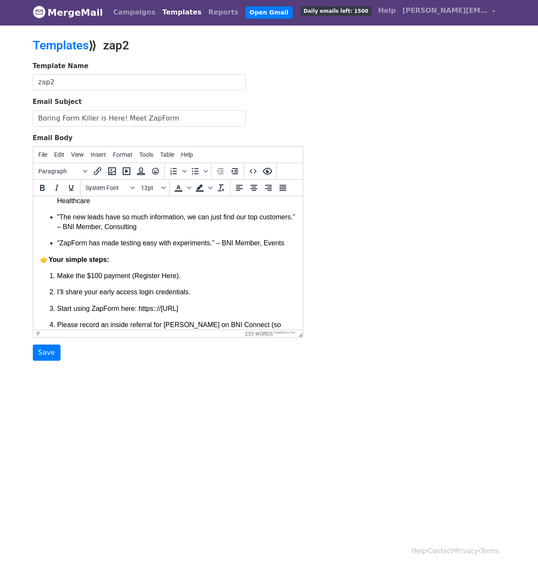
scroll to position [321, 0]
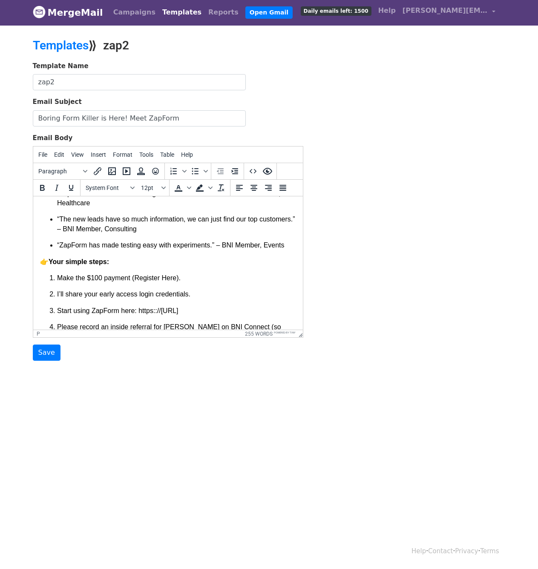
click at [52, 245] on ul "“ZapForm created a CRM through forms for our business!” – BNI Member, Healthcar…" at bounding box center [168, 219] width 256 height 61
click at [40, 251] on ul "“ZapForm created a CRM through forms for our business!” – BNI Member, Healthcar…" at bounding box center [168, 219] width 256 height 61
click at [182, 234] on p "“The new leads have so much information, we can just find our top customers.” –…" at bounding box center [176, 224] width 239 height 19
drag, startPoint x: 174, startPoint y: 246, endPoint x: 120, endPoint y: 247, distance: 53.7
click at [171, 246] on ul "“ZapForm created a CRM through forms for our business!” – BNI Member, Healthcar…" at bounding box center [168, 219] width 256 height 61
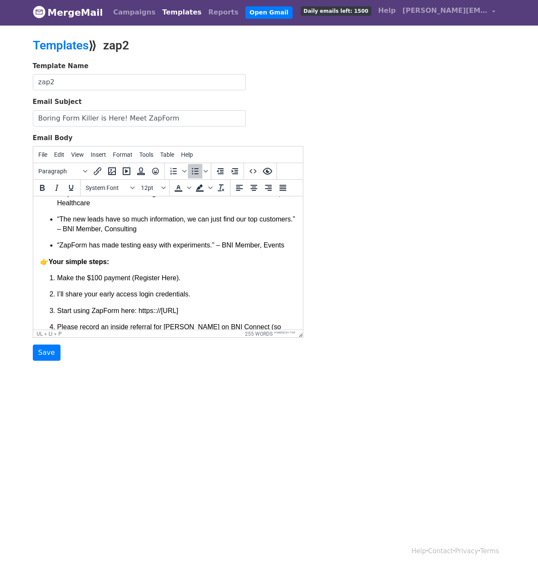
drag, startPoint x: 42, startPoint y: 251, endPoint x: 48, endPoint y: 253, distance: 6.7
click at [43, 251] on ul "“ZapForm created a CRM through forms for our business!” – BNI Member, Healthcar…" at bounding box center [168, 219] width 256 height 61
click at [134, 263] on body "Hello {{name}}, I’m Priyam, a fellow BNI member. I’ve built ZapForm – think of …" at bounding box center [168, 162] width 256 height 559
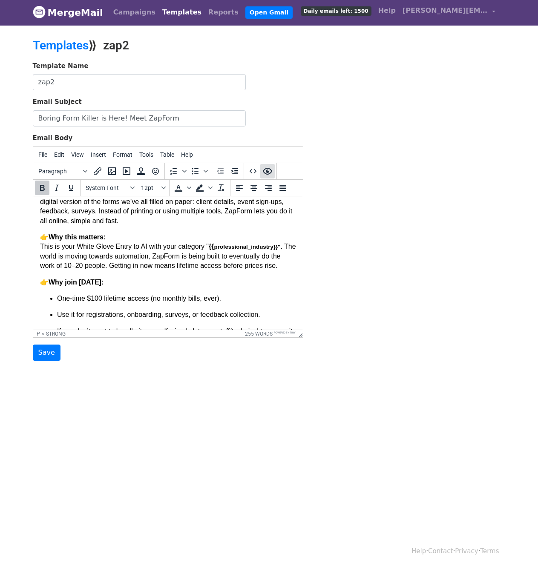
click at [275, 171] on button "Preview" at bounding box center [267, 171] width 14 height 14
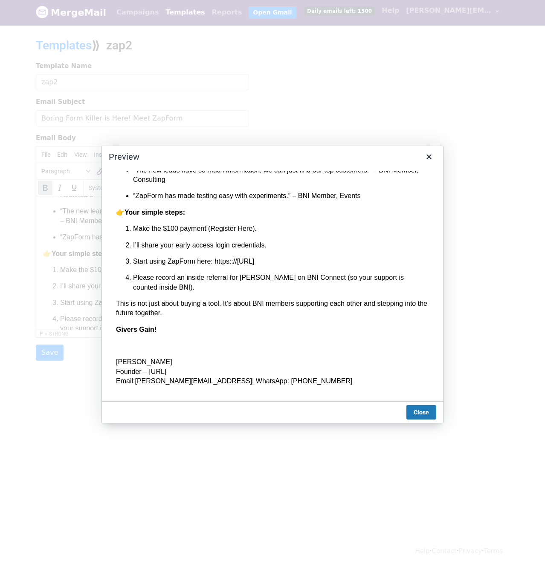
scroll to position [355, 0]
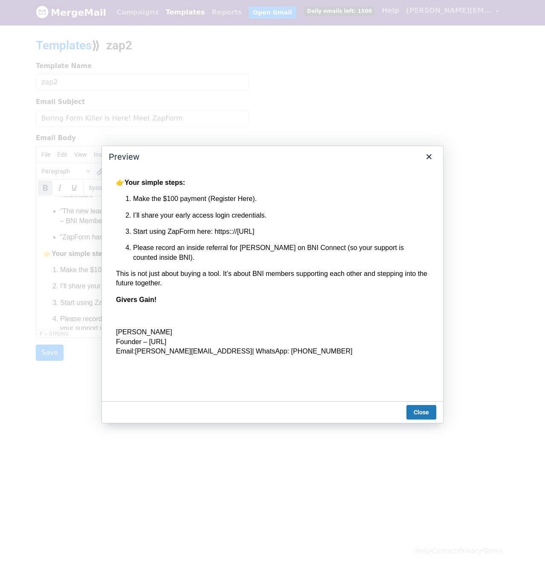
drag, startPoint x: 233, startPoint y: 229, endPoint x: 281, endPoint y: 229, distance: 47.7
click at [275, 228] on p "Start using ZapForm here: https:://app.zapform.ai" at bounding box center [281, 231] width 296 height 9
click at [282, 229] on p "Start using ZapForm here: https:://app.zapform.ai" at bounding box center [281, 231] width 296 height 9
drag, startPoint x: 208, startPoint y: 200, endPoint x: 264, endPoint y: 198, distance: 55.9
click at [264, 198] on p "Make the $100 payment (Register Here)." at bounding box center [281, 198] width 296 height 9
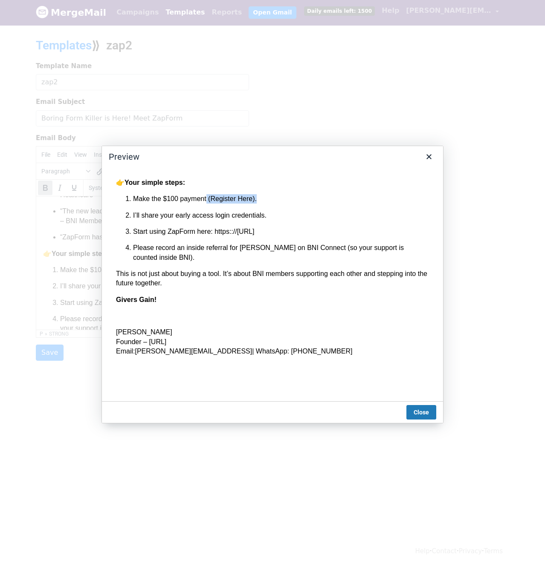
click at [264, 198] on p "Make the $100 payment (Register Here)." at bounding box center [281, 198] width 296 height 9
drag, startPoint x: 120, startPoint y: 333, endPoint x: 272, endPoint y: 346, distance: 152.3
click at [272, 346] on p "Priyam Kapoor Founder – ZapForm.ai Email: priyam@zapform.ai | WhatsApp: 9140897…" at bounding box center [272, 342] width 313 height 29
click at [294, 353] on p "Priyam Kapoor Founder – ZapForm.ai Email: priyam@zapform.ai | WhatsApp: 9140897…" at bounding box center [272, 342] width 313 height 29
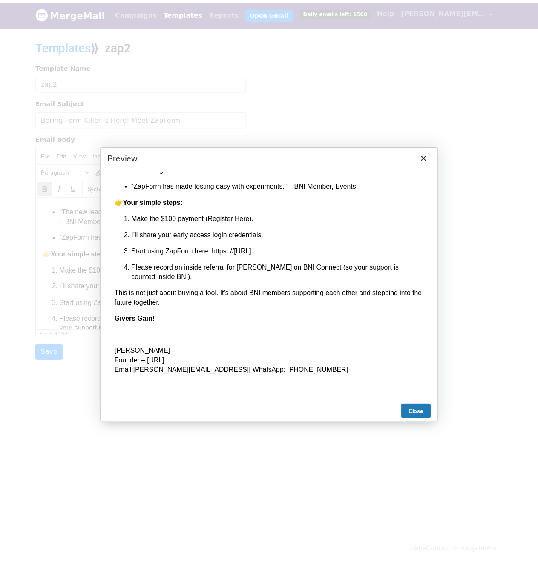
scroll to position [270, 0]
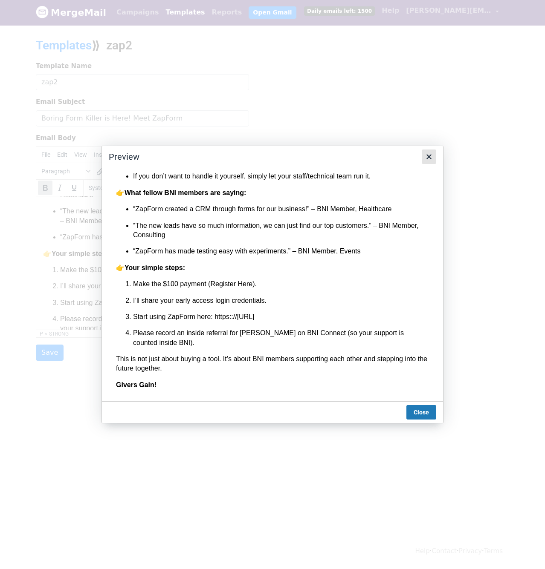
click at [433, 156] on icon "Close" at bounding box center [429, 157] width 10 height 10
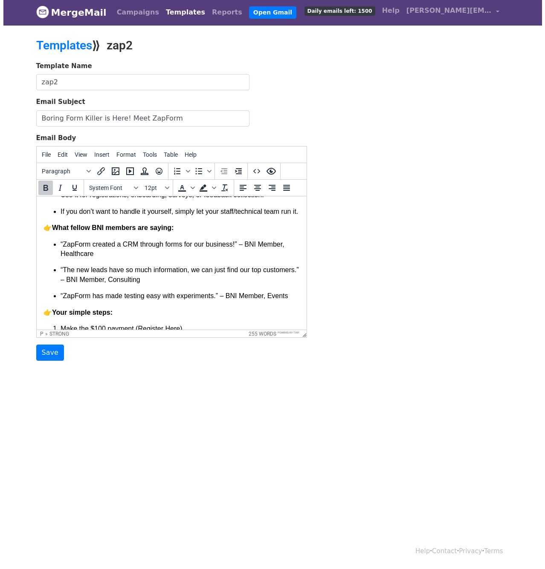
scroll to position [329, 0]
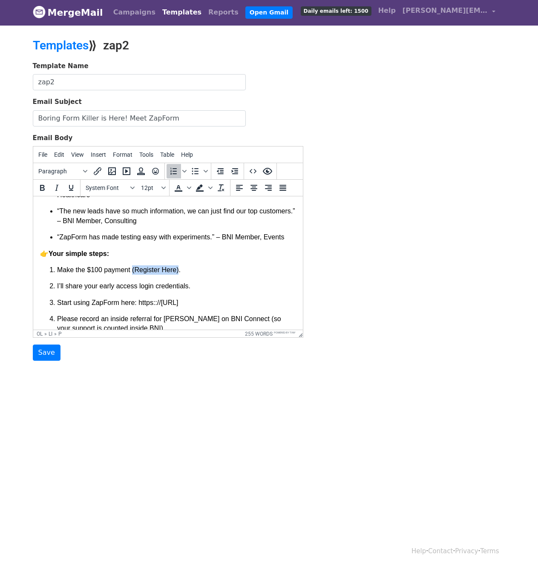
drag, startPoint x: 176, startPoint y: 276, endPoint x: 131, endPoint y: 278, distance: 44.8
click at [131, 275] on p "Make the $100 payment (Register Here)." at bounding box center [176, 270] width 239 height 9
drag, startPoint x: 124, startPoint y: 78, endPoint x: 98, endPoint y: 173, distance: 99.0
click at [98, 173] on icon "Insert/edit link" at bounding box center [97, 171] width 10 height 10
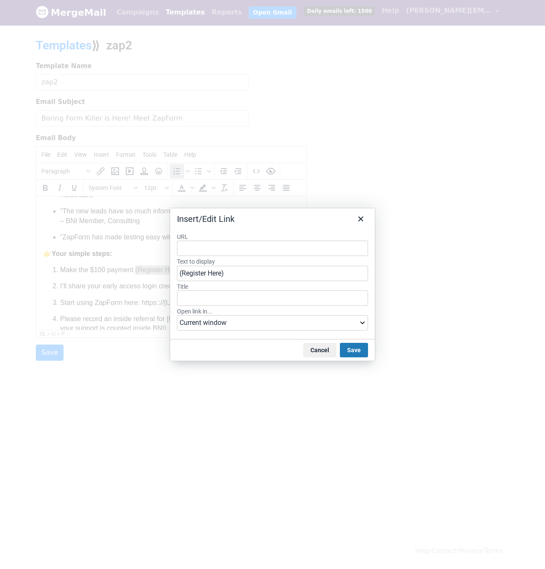
type input "https://payu.in/invoice/E9EF9BE7CBD1F004665EC4ACC1497E277E7188F585220534625FAFB…"
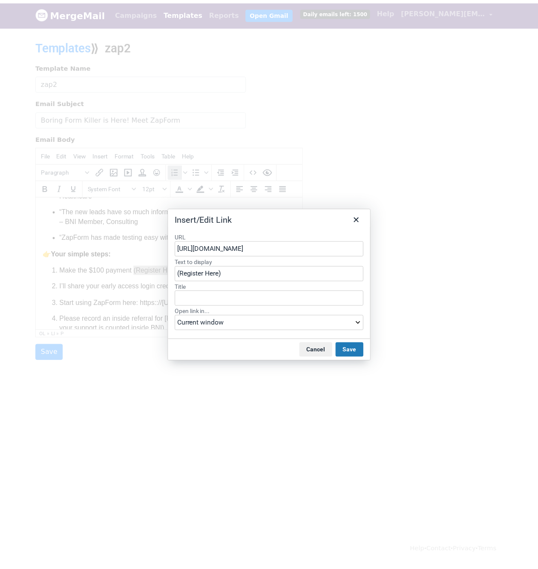
scroll to position [0, 249]
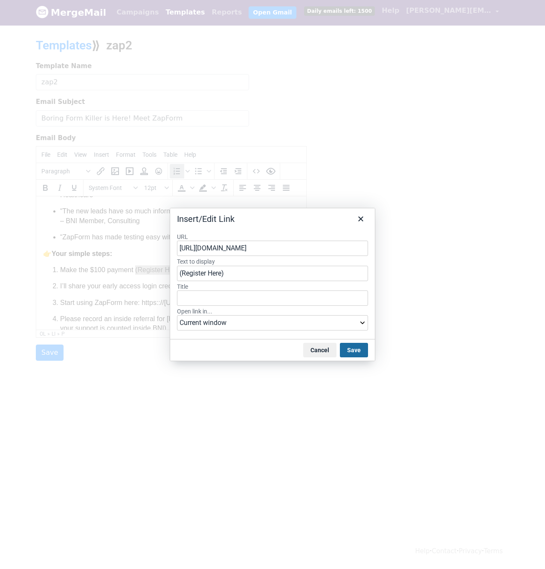
click at [351, 350] on button "Save" at bounding box center [354, 350] width 28 height 14
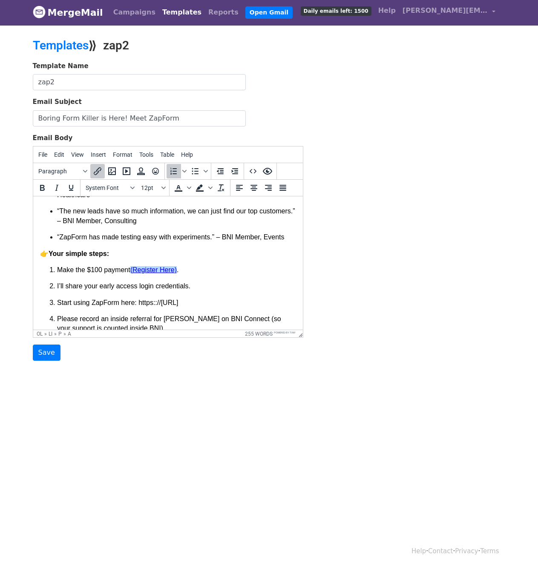
click at [368, 271] on div "Template Name zap2 Email Subject Boring Form Killer is Here! Meet ZapForm Email…" at bounding box center [269, 211] width 486 height 300
click at [236, 286] on ol "Make the $100 payment (Register Here) . I’ll share your early access login cred…" at bounding box center [168, 300] width 256 height 68
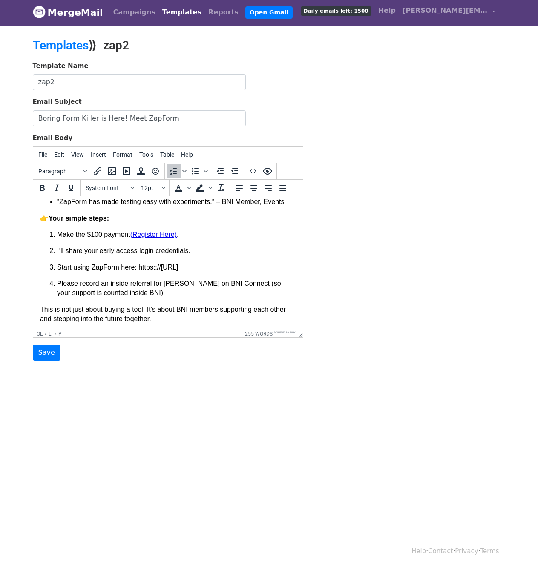
scroll to position [363, 0]
drag, startPoint x: 208, startPoint y: 279, endPoint x: 138, endPoint y: 278, distance: 69.9
click at [138, 273] on p "Start using ZapForm here: https:://app.zapform.ai" at bounding box center [176, 268] width 239 height 9
copy p "https:://[URL]"
click at [99, 170] on icon "Insert/edit link" at bounding box center [97, 171] width 10 height 10
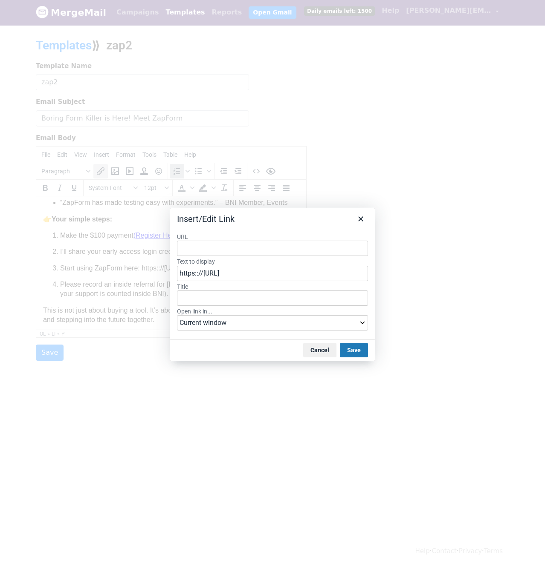
type input "https:://[URL]"
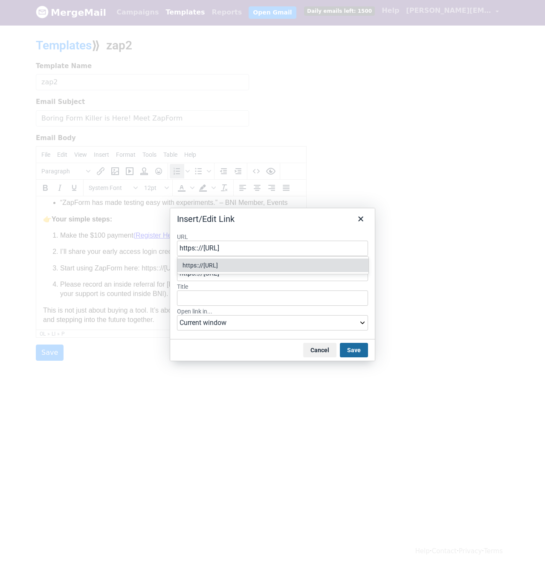
click at [350, 352] on button "Save" at bounding box center [354, 350] width 28 height 14
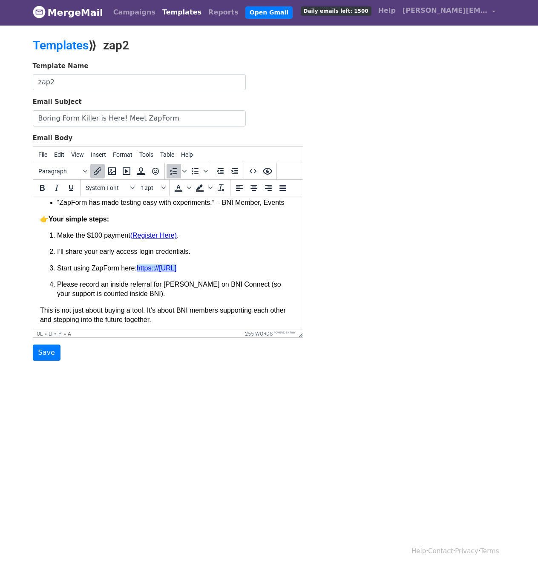
click at [436, 265] on div "Template Name zap2 Email Subject Boring Form Killer is Here! Meet ZapForm Email…" at bounding box center [269, 211] width 486 height 300
click at [268, 270] on ol "Make the $100 payment (Register Here) . I’ll share your early access login cred…" at bounding box center [168, 265] width 256 height 68
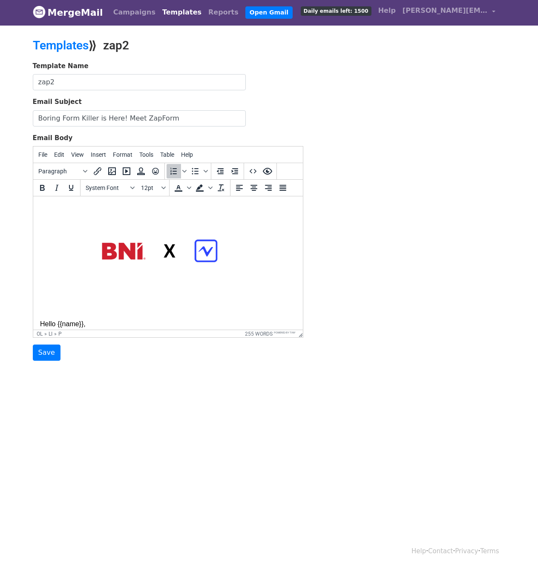
scroll to position [0, 0]
click at [121, 121] on input "Boring Form Killer is Here! Meet ZapForm" at bounding box center [139, 118] width 213 height 16
click at [162, 75] on input "zap2" at bounding box center [139, 82] width 213 height 16
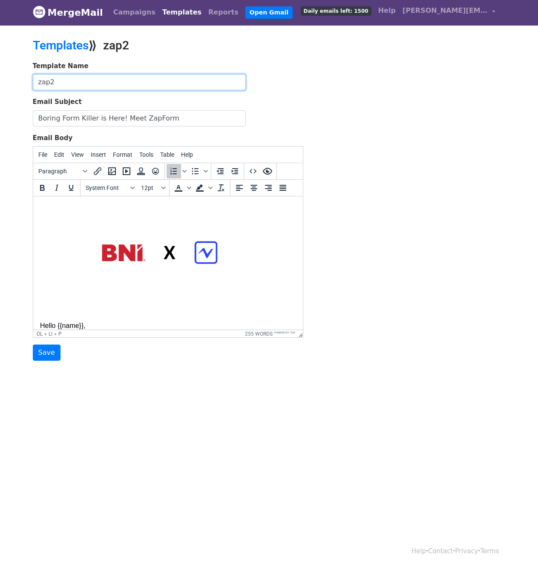
click at [161, 84] on input "zap2" at bounding box center [139, 82] width 213 height 16
type input "Bni outreaaachh"
click at [344, 91] on div "Template Name Bni outreaaachh Email Subject Boring Form Killer is Here! Meet Za…" at bounding box center [269, 211] width 486 height 300
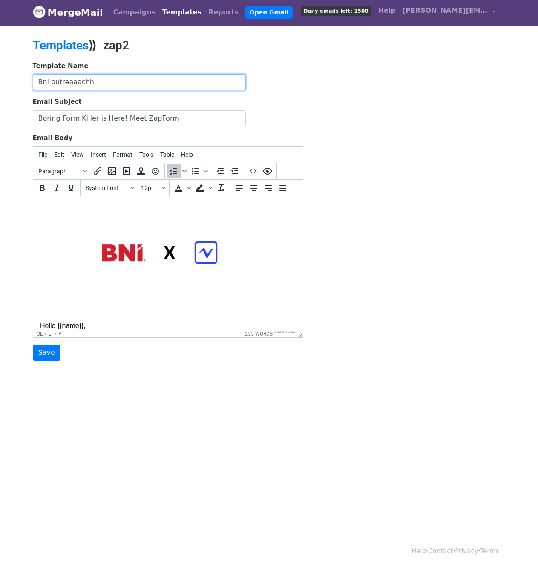
click at [176, 81] on input "Bni outreaaachh" at bounding box center [139, 82] width 213 height 16
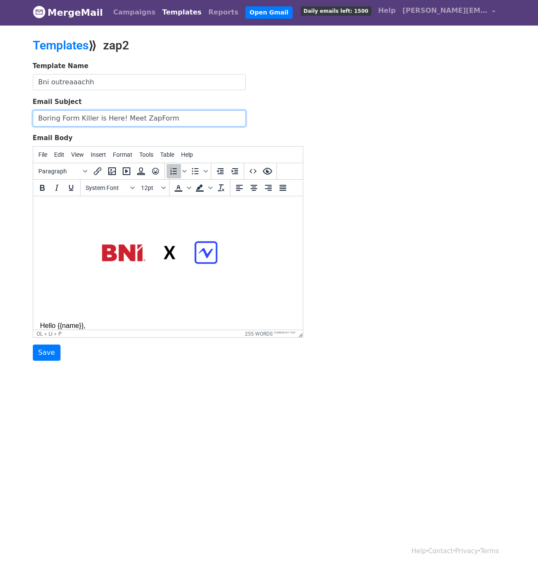
click at [172, 119] on input "Boring Form Killer is Here! Meet ZapForm" at bounding box center [139, 118] width 213 height 16
paste input "NI Members White Glove Entry to AI : ZapForm Lifetime Access"
type input "BNI Members White Glove Entry to AI : ZapForm Lifetime Access"
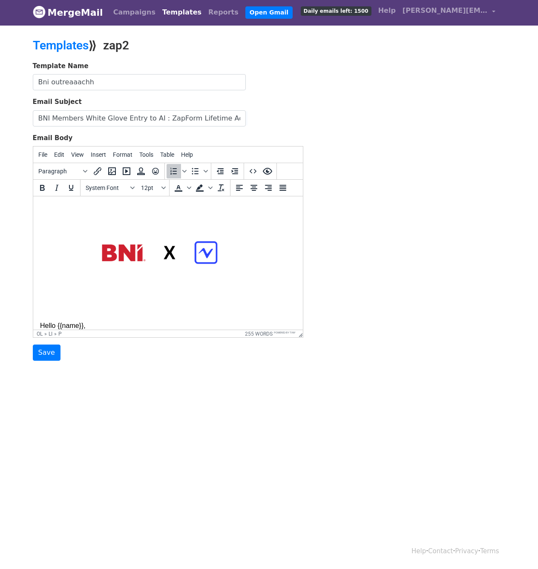
drag, startPoint x: 268, startPoint y: 39, endPoint x: 346, endPoint y: 220, distance: 196.9
click at [346, 220] on div "Template Name Bni outreaaachh Email Subject BNI Members White Glove Entry to AI…" at bounding box center [269, 211] width 486 height 300
click at [38, 354] on input "Save" at bounding box center [47, 353] width 28 height 16
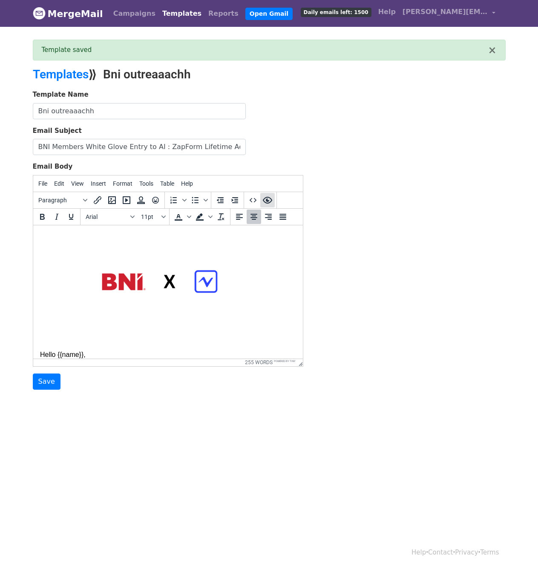
click at [266, 199] on icon "Preview" at bounding box center [267, 200] width 9 height 7
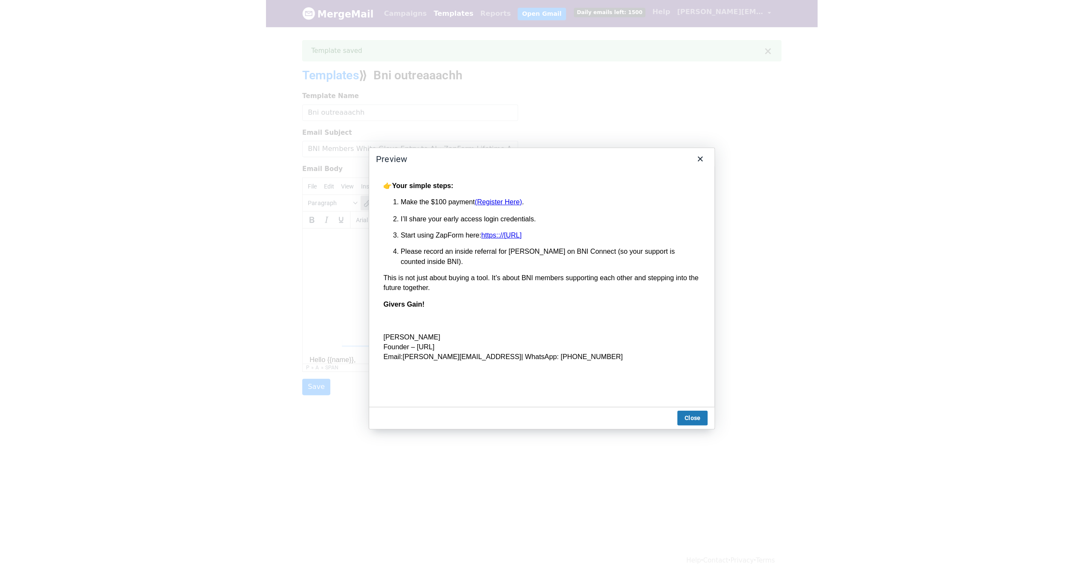
scroll to position [355, 0]
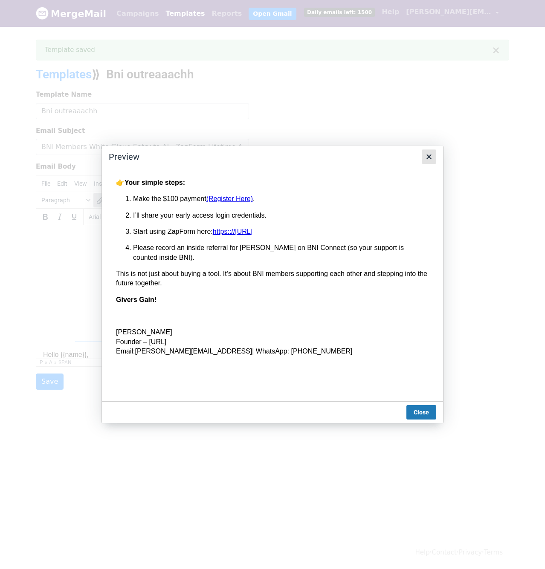
click at [427, 155] on icon "Close" at bounding box center [428, 156] width 5 height 5
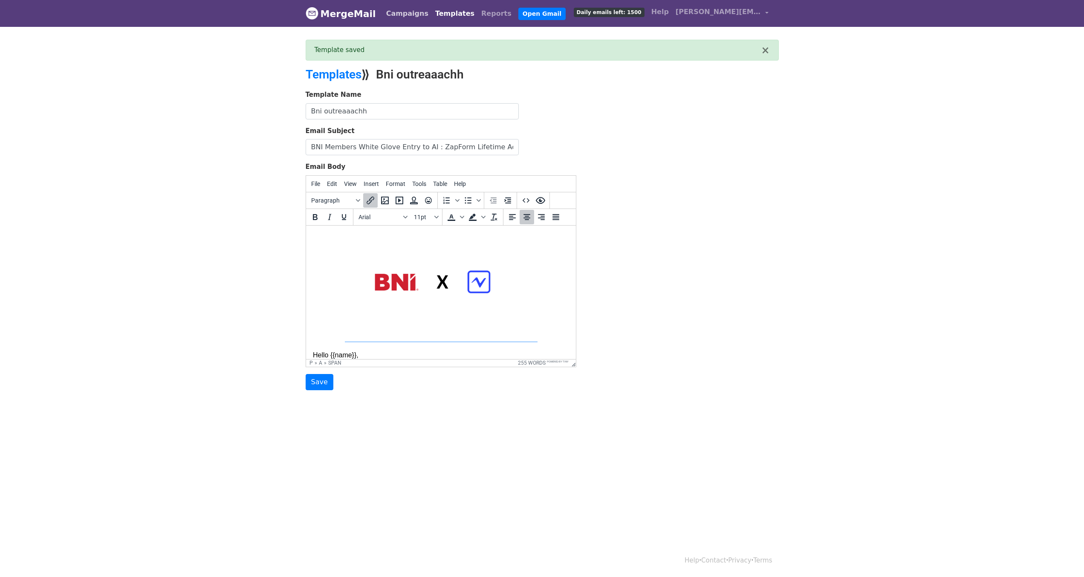
click at [391, 14] on link "Campaigns" at bounding box center [407, 13] width 49 height 17
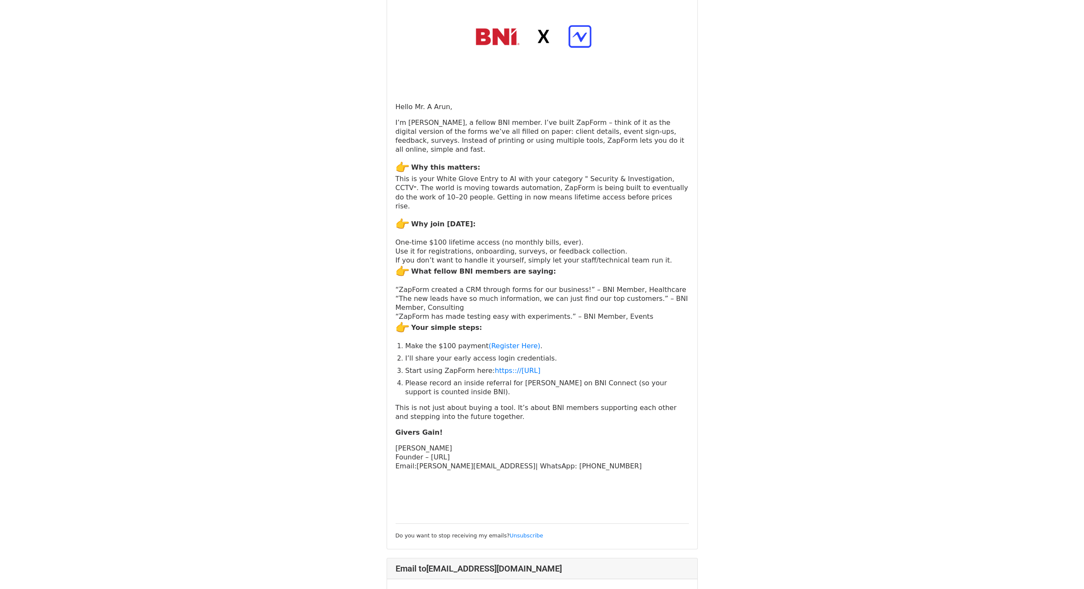
scroll to position [171, 0]
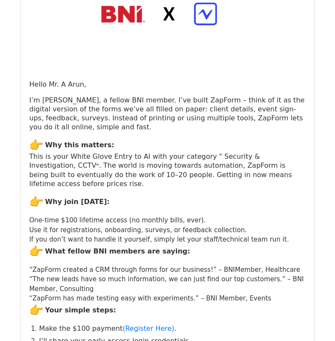
scroll to position [256, 0]
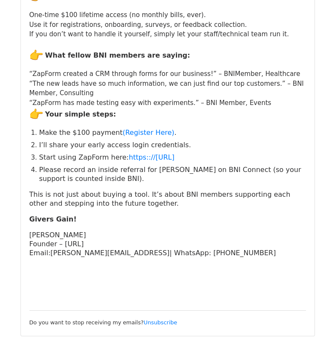
scroll to position [384, 0]
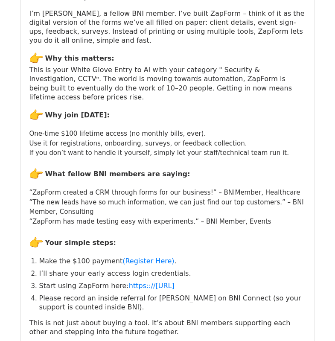
scroll to position [256, 0]
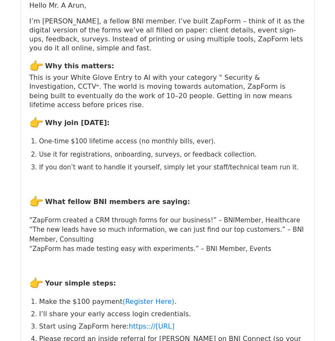
scroll to position [256, 0]
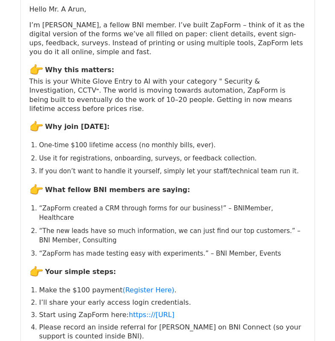
scroll to position [256, 0]
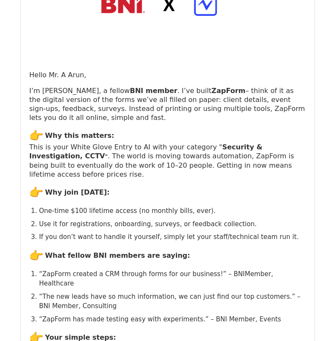
scroll to position [171, 0]
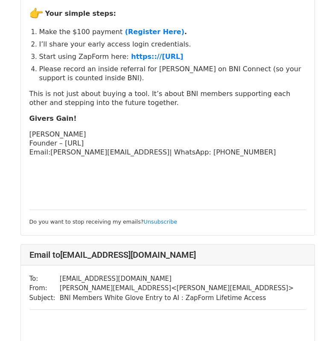
scroll to position [554, 0]
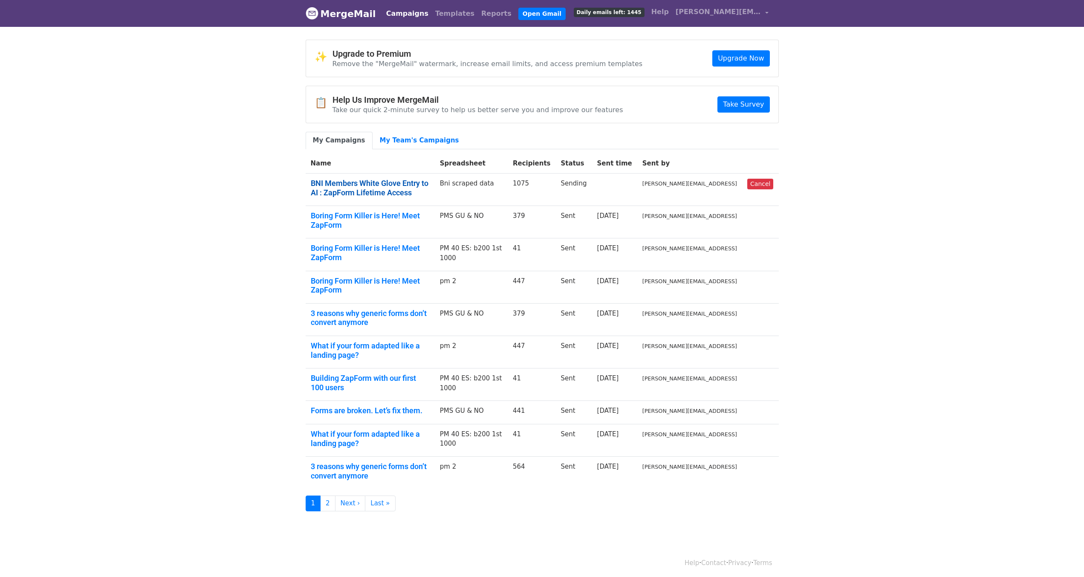
click at [359, 187] on link "BNI Members White Glove Entry to AI : ZapForm Lifetime Access" at bounding box center [370, 188] width 119 height 18
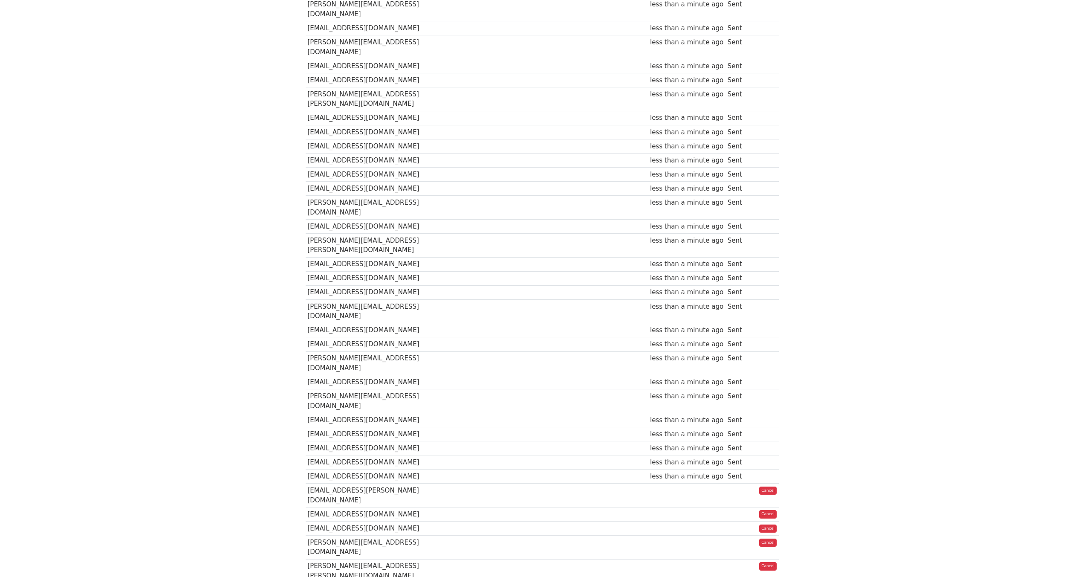
scroll to position [810, 0]
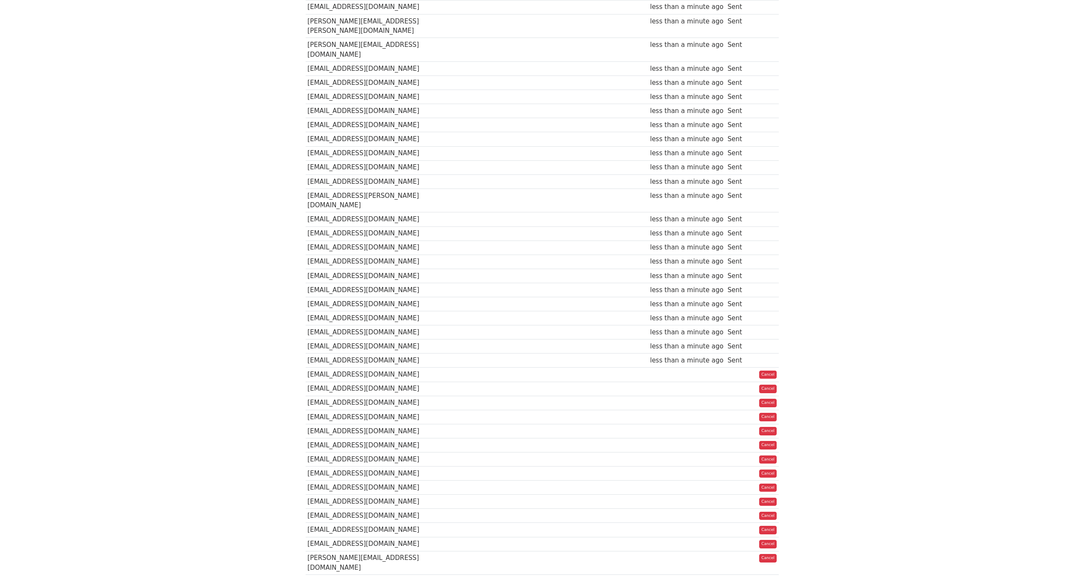
scroll to position [1748, 0]
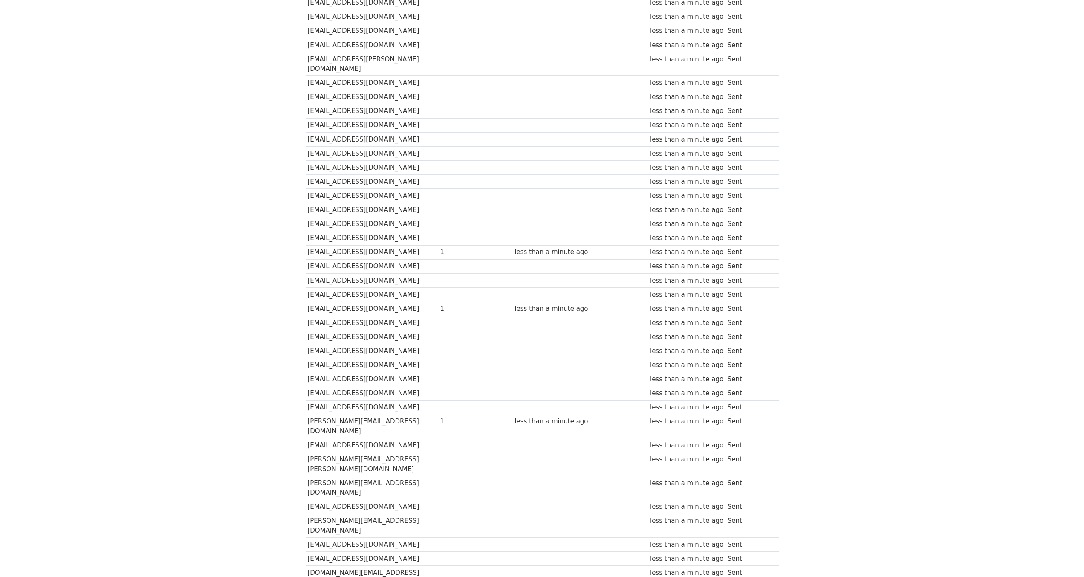
scroll to position [2089, 0]
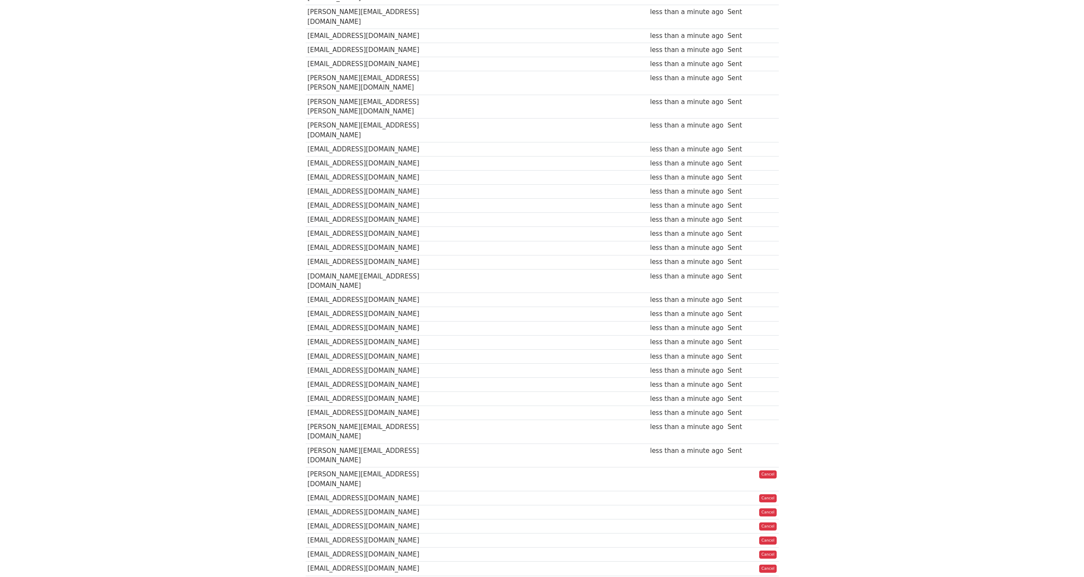
scroll to position [2899, 0]
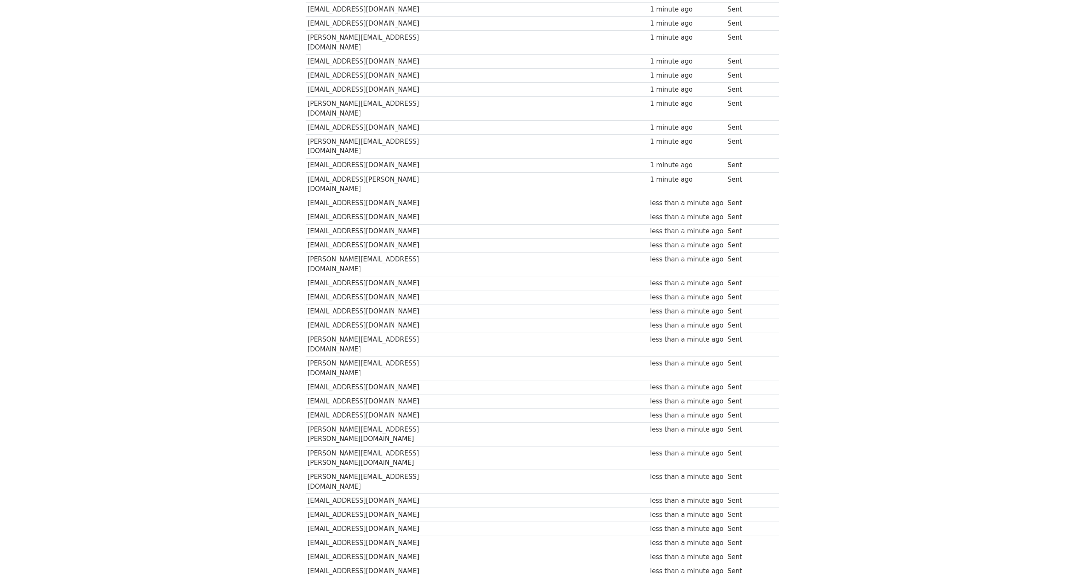
scroll to position [2728, 0]
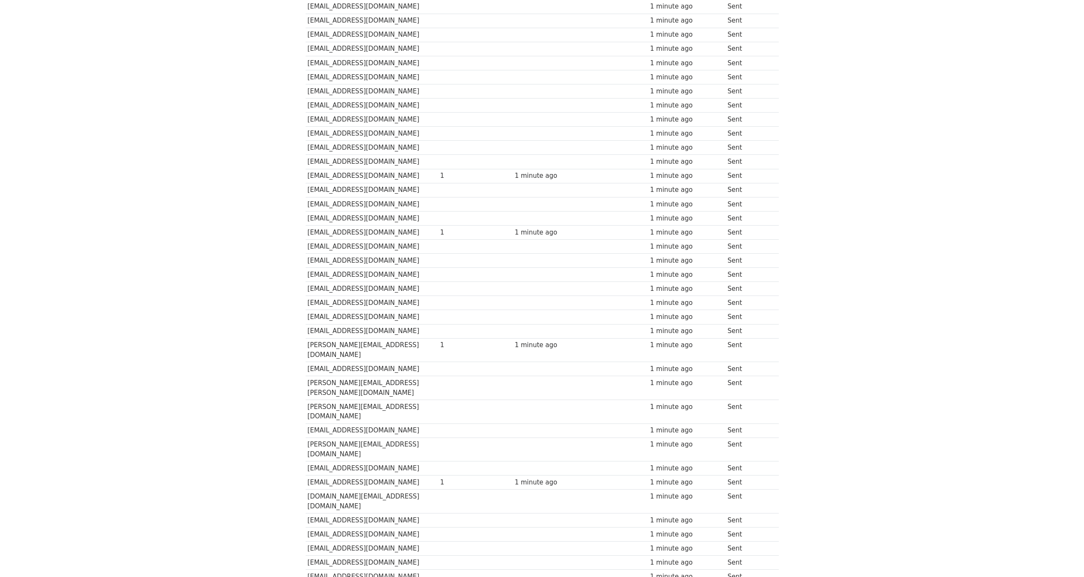
scroll to position [1958, 0]
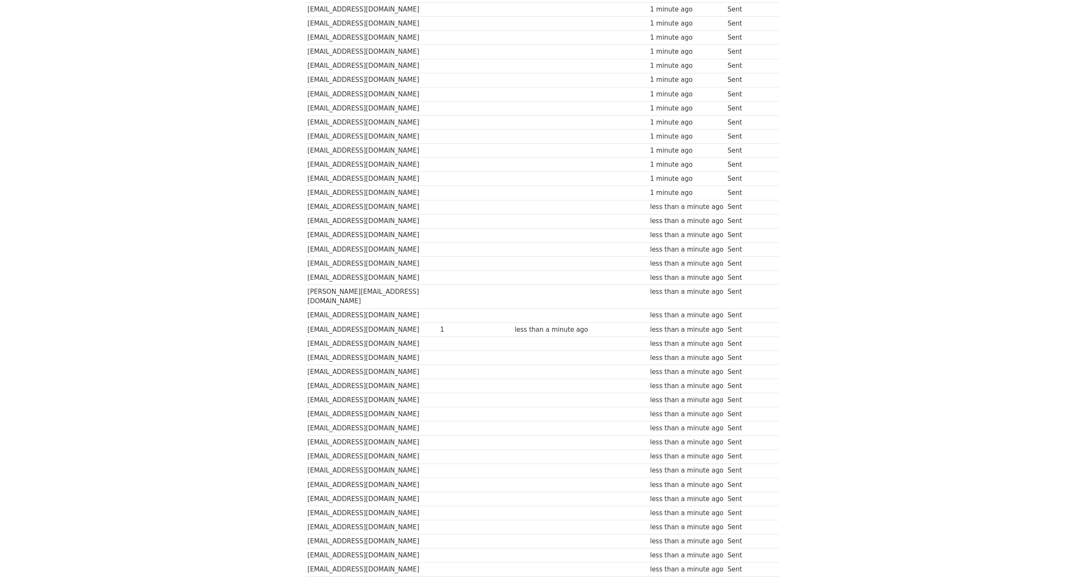
scroll to position [3788, 0]
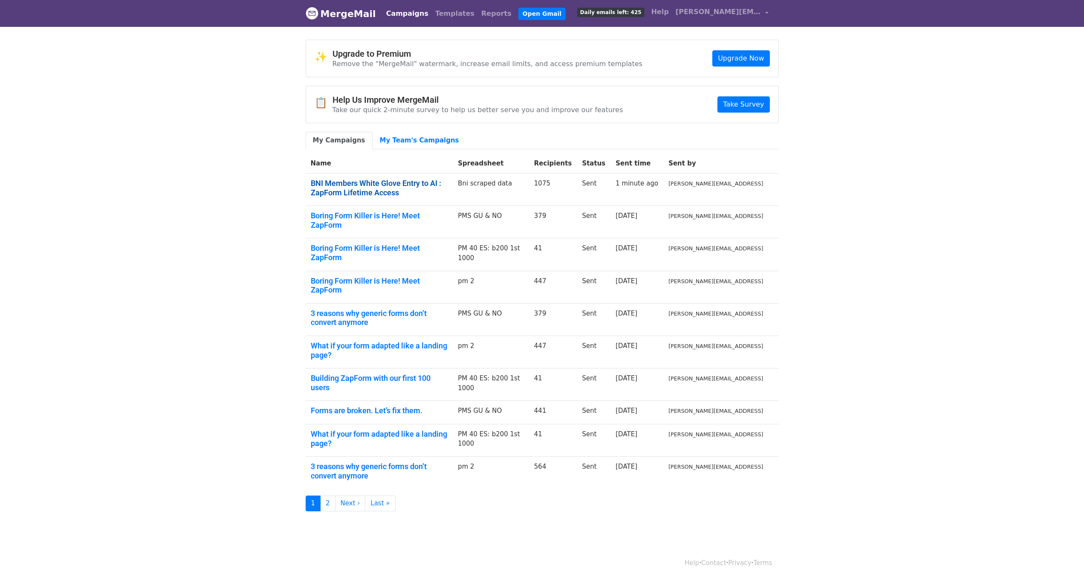
click at [383, 180] on link "BNI Members White Glove Entry to AI : ZapForm Lifetime Access" at bounding box center [379, 188] width 137 height 18
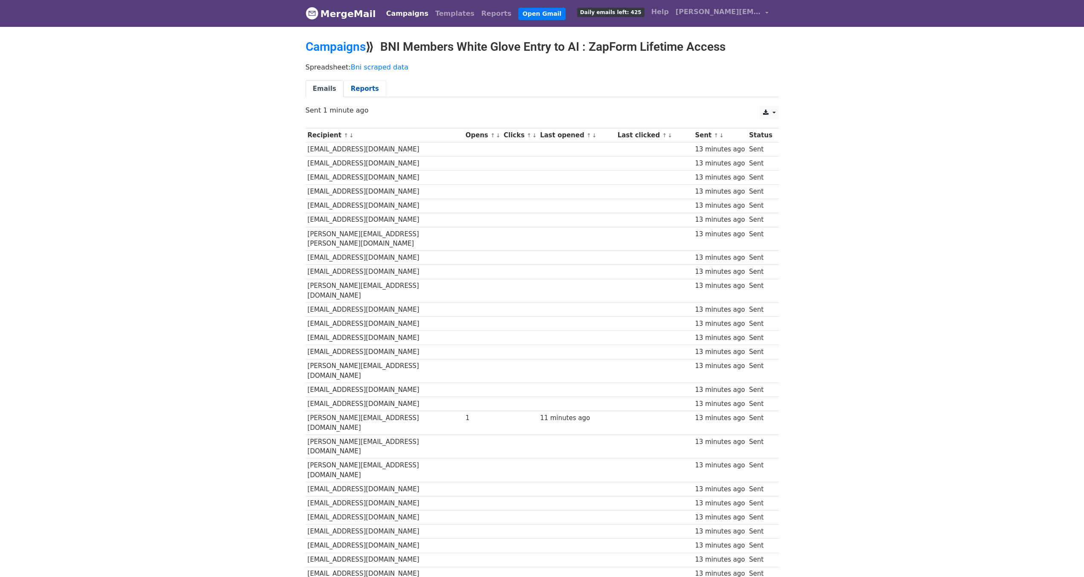
click at [355, 90] on link "Reports" at bounding box center [365, 88] width 43 height 17
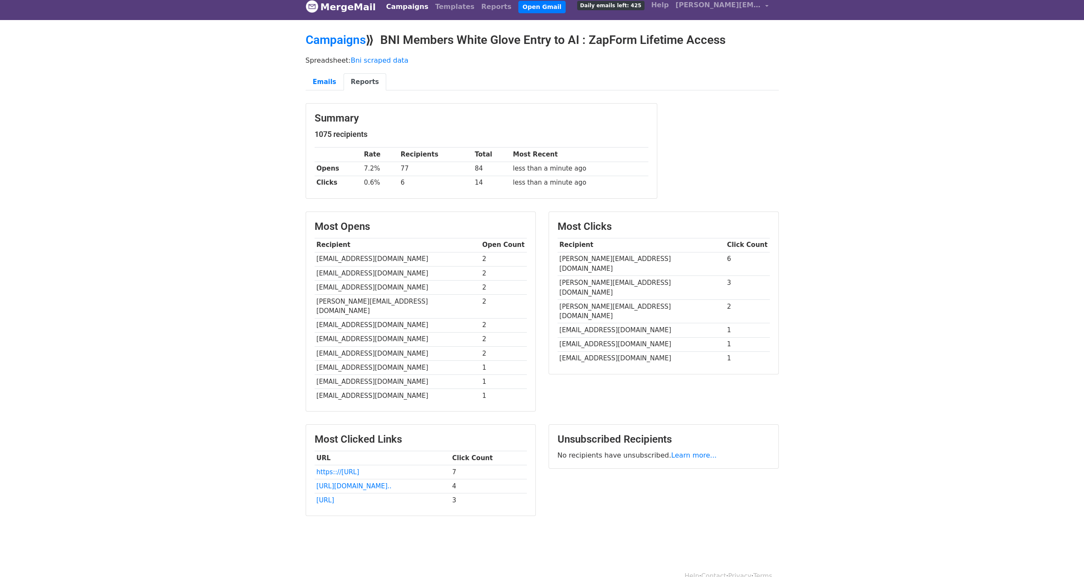
scroll to position [14, 0]
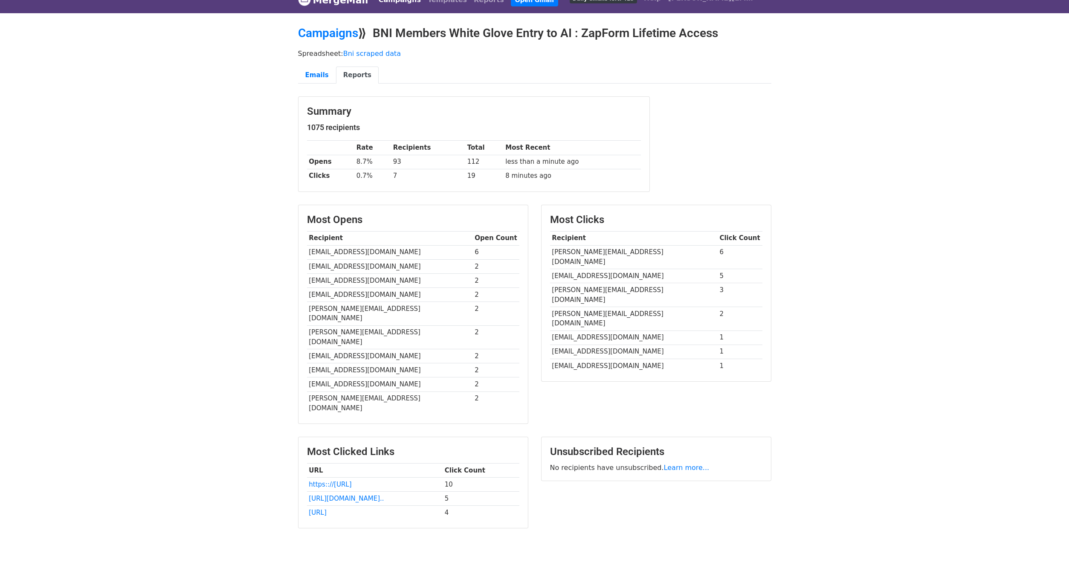
click at [885, 127] on body "MergeMail Campaigns Templates Reports Open Gmail Daily emails left: 425 Help [P…" at bounding box center [534, 278] width 1069 height 584
drag, startPoint x: 382, startPoint y: 177, endPoint x: 403, endPoint y: 174, distance: 21.1
click at [403, 174] on tr "Clicks 0.7% 7 19 8 minutes ago" at bounding box center [474, 176] width 334 height 14
click at [603, 141] on th "Most Recent" at bounding box center [571, 148] width 137 height 14
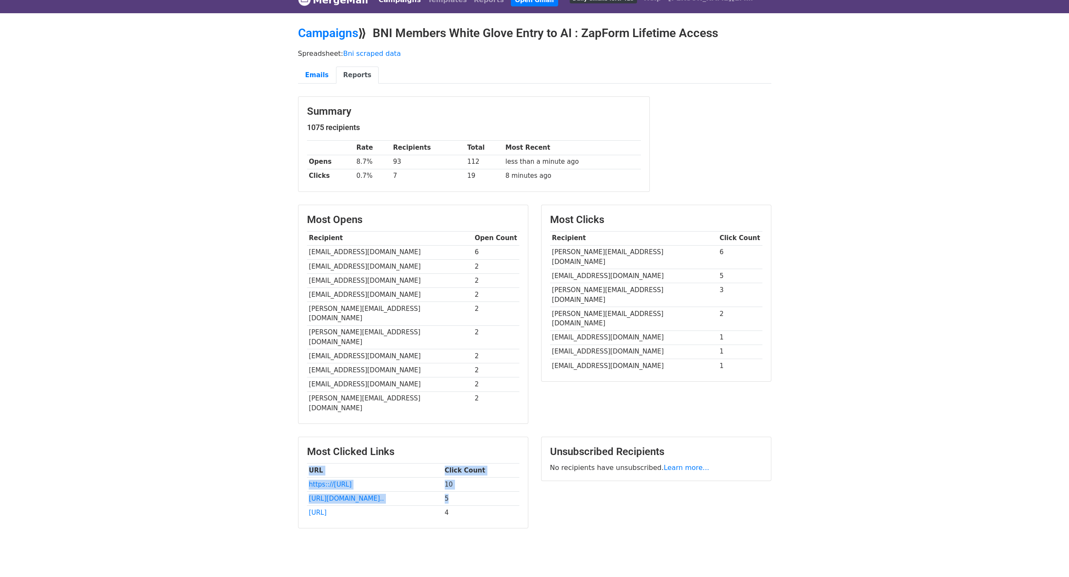
drag, startPoint x: 470, startPoint y: 470, endPoint x: 292, endPoint y: 475, distance: 177.4
click at [292, 475] on div "Most Clicked Links URL Click Count https:://[URL] 10 [URL][DOMAIN_NAME].. 5 [UR…" at bounding box center [413, 486] width 243 height 100
click at [253, 430] on body "MergeMail Campaigns Templates Reports Open Gmail Daily emails left: 425 Help [P…" at bounding box center [534, 278] width 1069 height 584
